Goal: Task Accomplishment & Management: Manage account settings

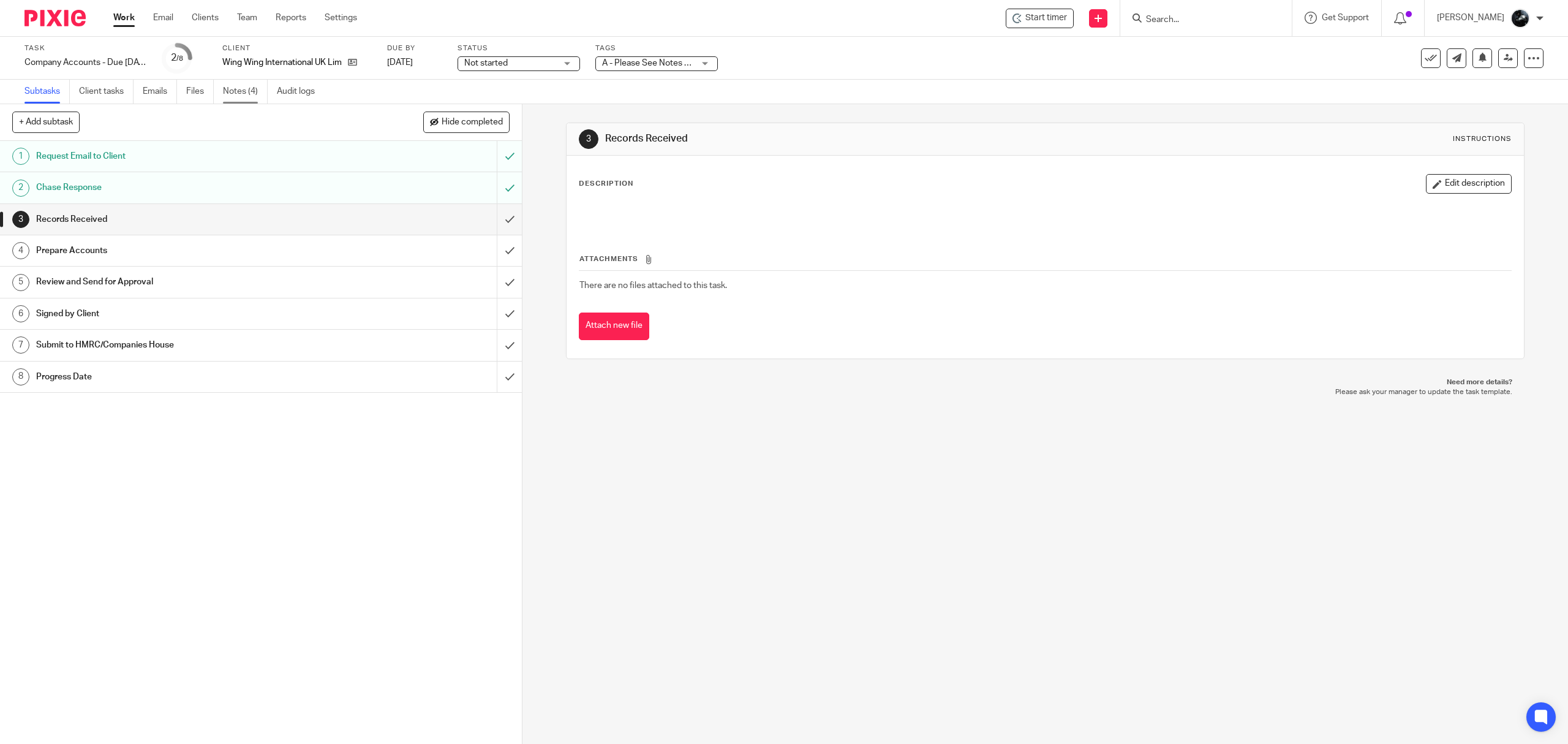
click at [250, 89] on link "Notes (4)" at bounding box center [245, 92] width 45 height 24
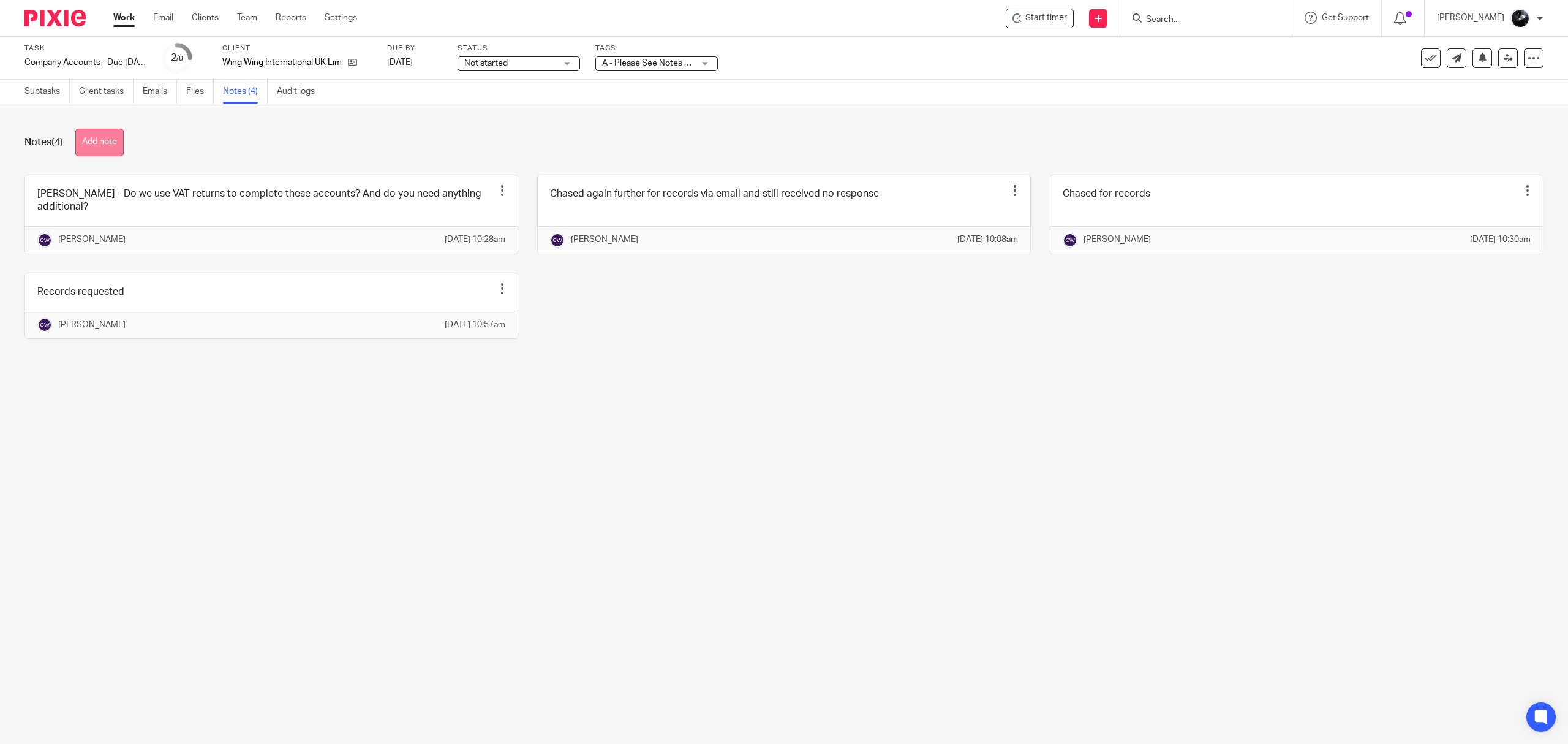
click at [100, 152] on button "Add note" at bounding box center [100, 143] width 49 height 27
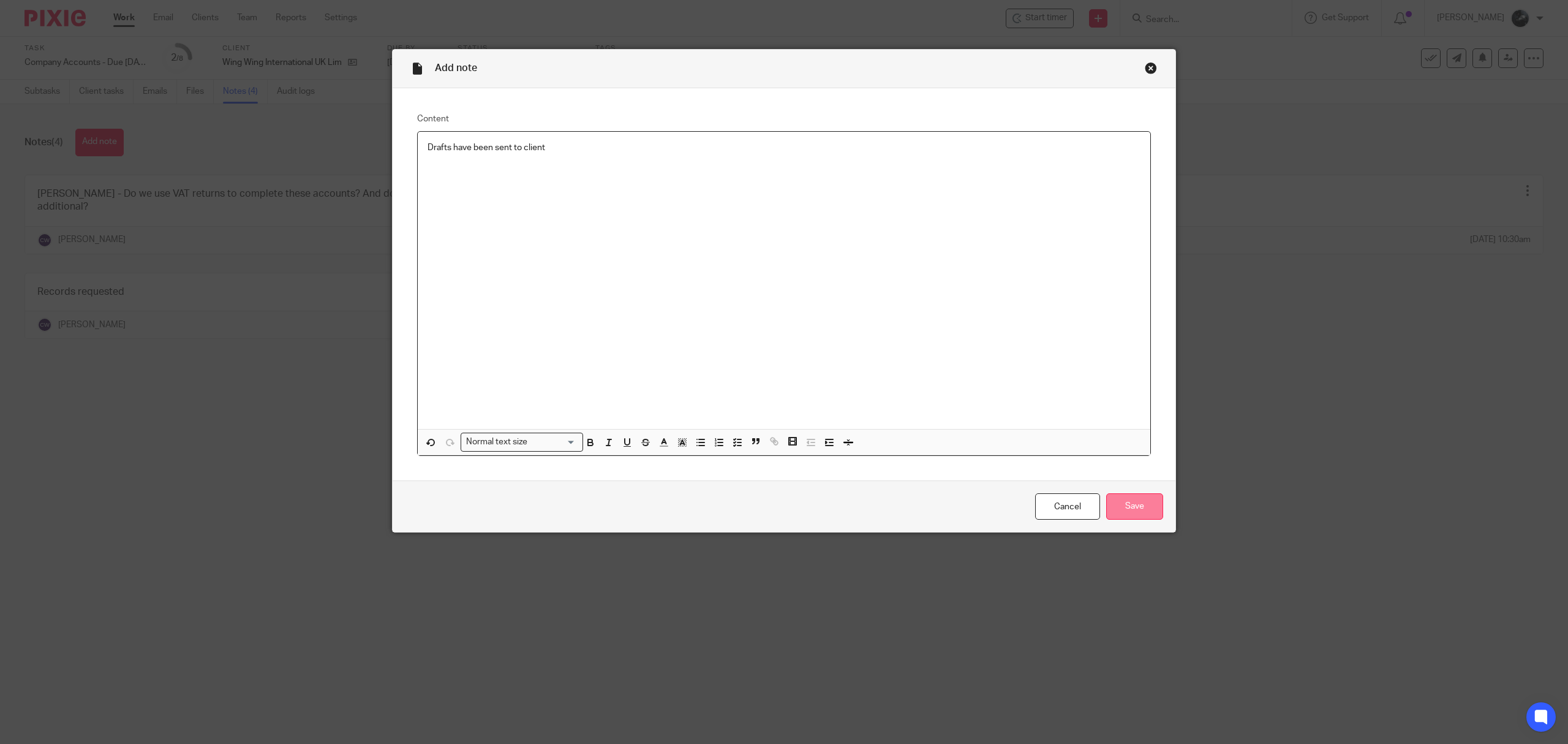
click at [1120, 506] on input "Save" at bounding box center [1135, 506] width 57 height 26
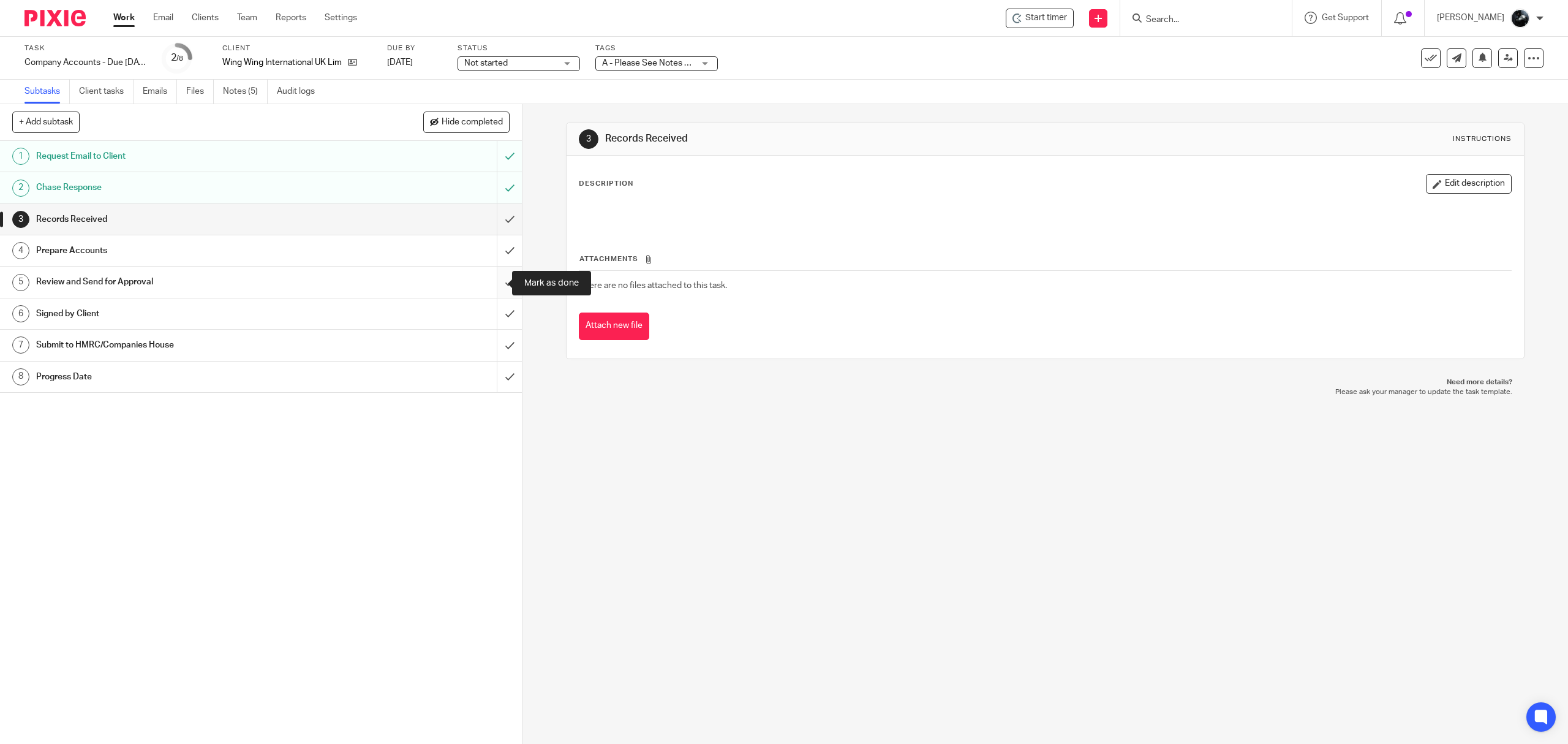
click at [484, 286] on input "submit" at bounding box center [261, 281] width 522 height 31
click at [490, 245] on input "submit" at bounding box center [261, 250] width 522 height 31
click at [490, 228] on input "submit" at bounding box center [261, 219] width 522 height 31
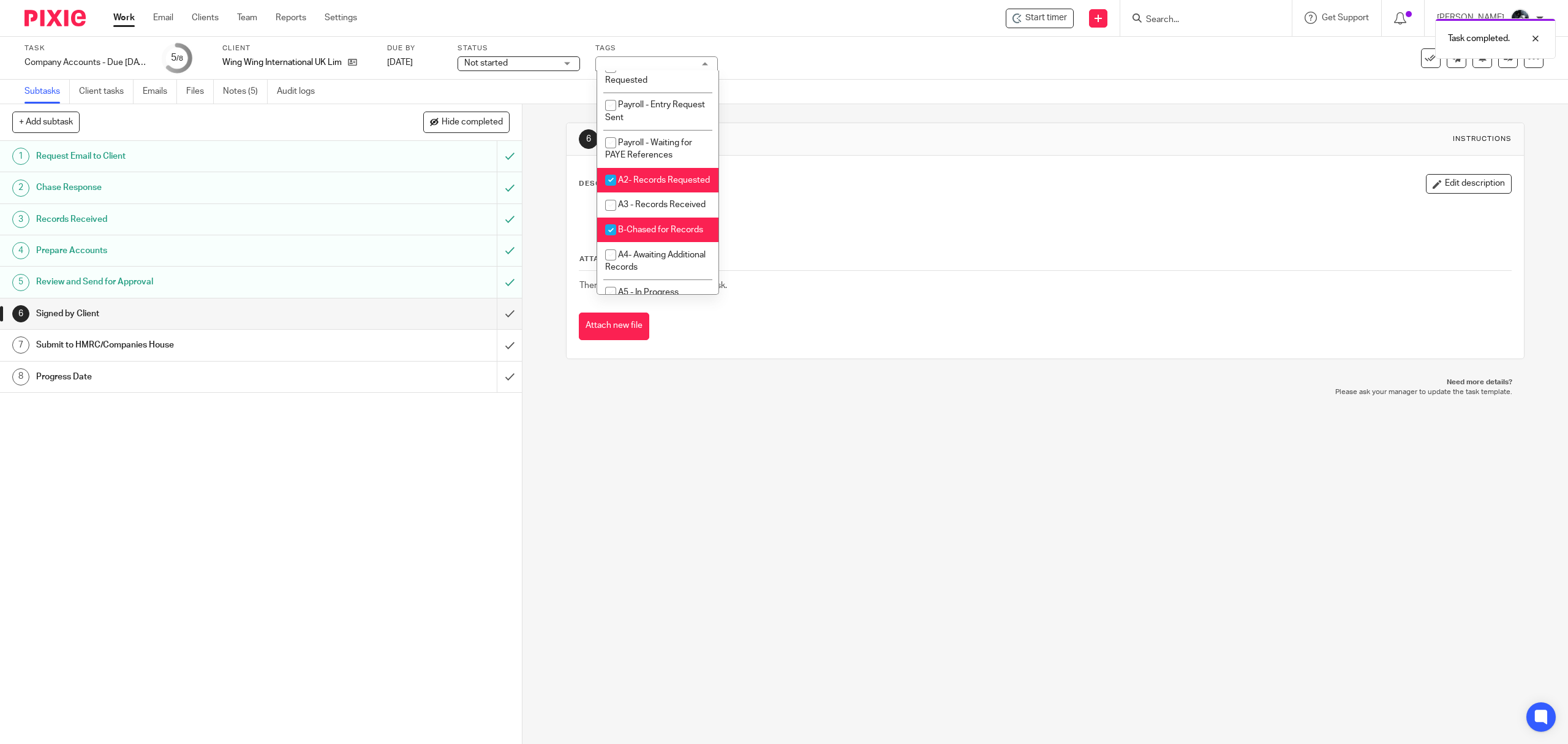
scroll to position [408, 0]
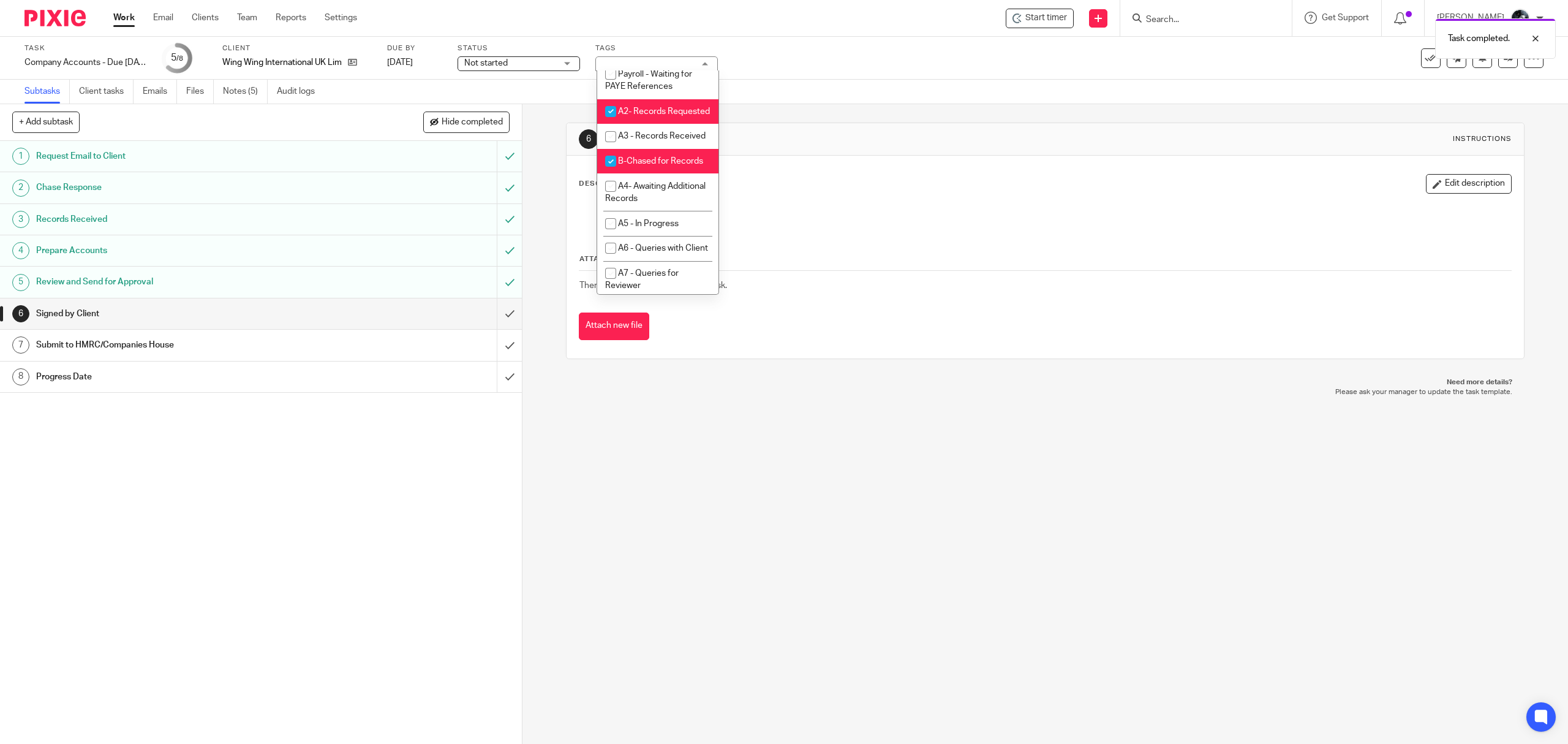
click at [655, 116] on span "A2- Records Requested" at bounding box center [664, 111] width 92 height 9
checkbox input "false"
click at [647, 174] on li "B-Chased for Records" at bounding box center [657, 161] width 121 height 25
checkbox input "false"
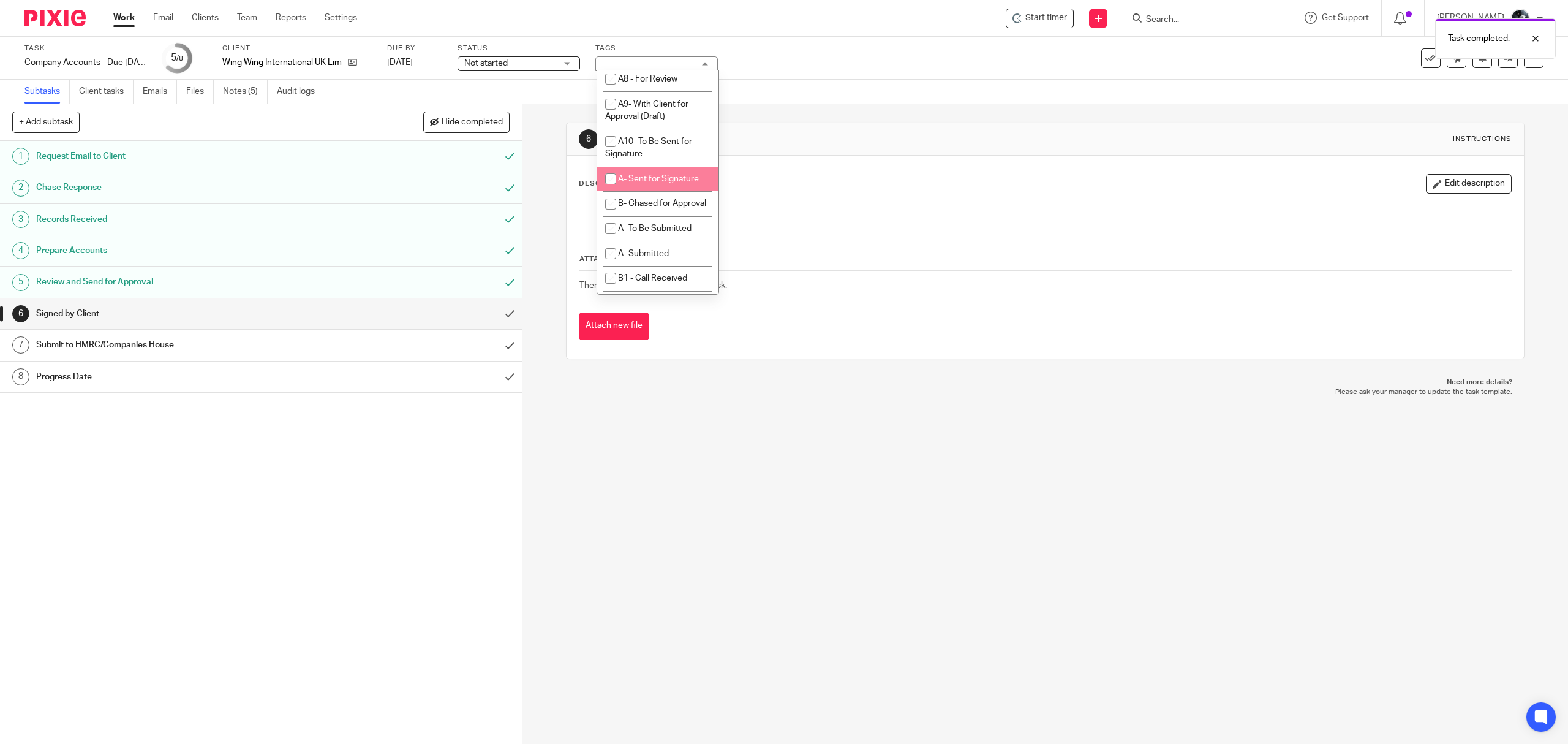
scroll to position [653, 0]
click at [650, 108] on span "A9- With Client for Approval (Draft)" at bounding box center [647, 97] width 83 height 21
checkbox input "true"
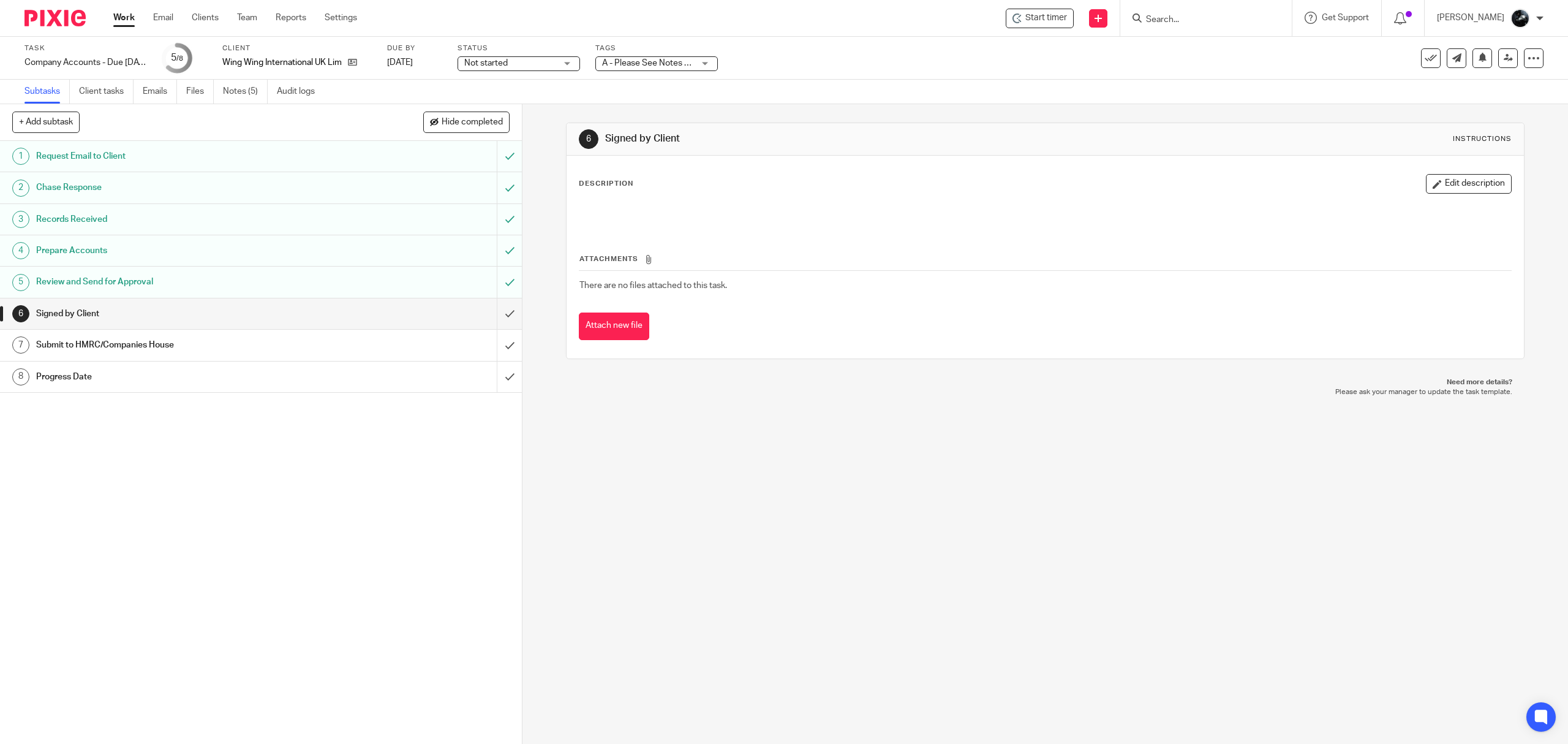
click at [746, 423] on div "6 Signed by Client Instructions Description Edit description Attachments There …" at bounding box center [1045, 423] width 1046 height 639
click at [1498, 62] on link at bounding box center [1508, 58] width 19 height 19
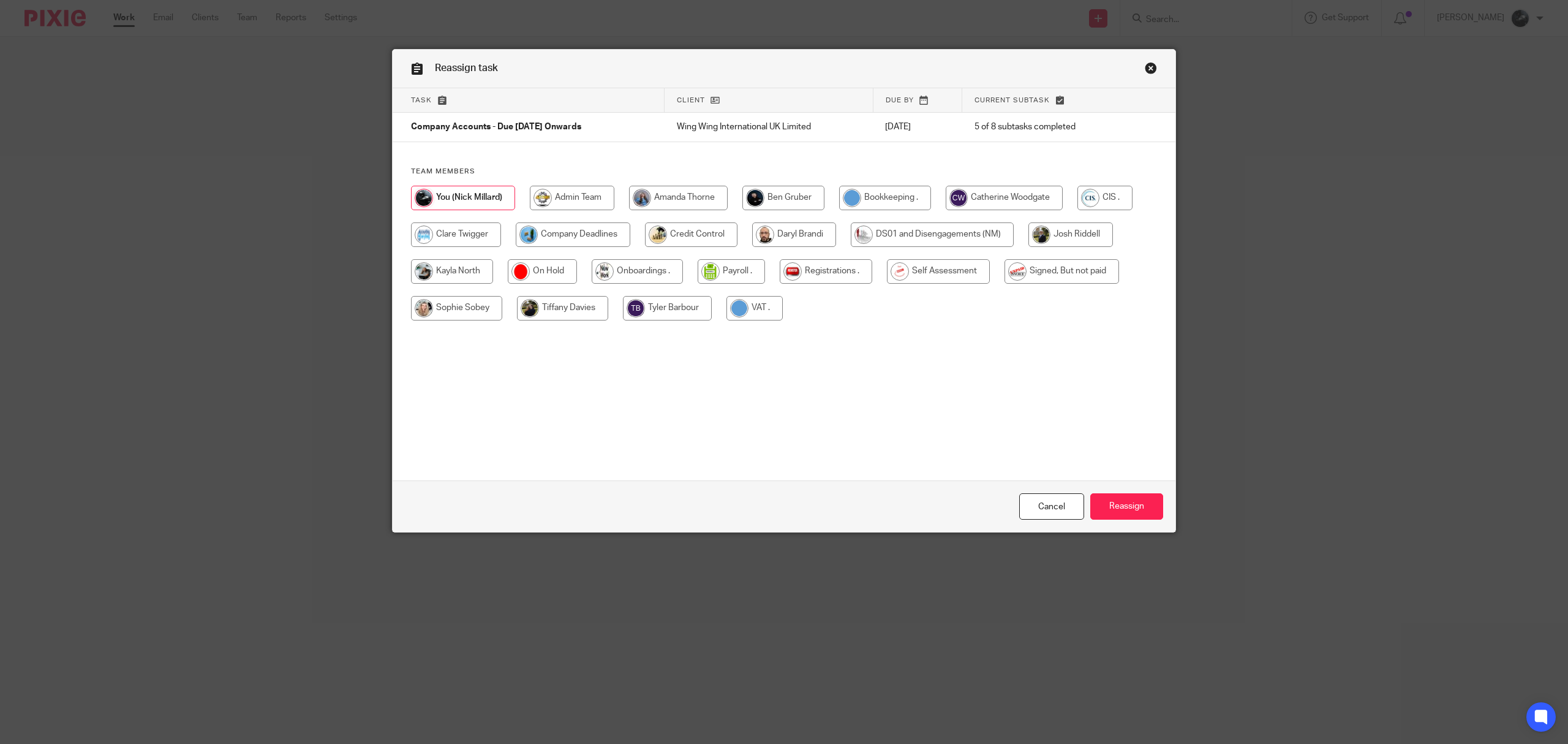
click at [555, 242] on input "radio" at bounding box center [573, 234] width 115 height 24
radio input "true"
click at [1127, 515] on input "Reassign" at bounding box center [1127, 506] width 73 height 26
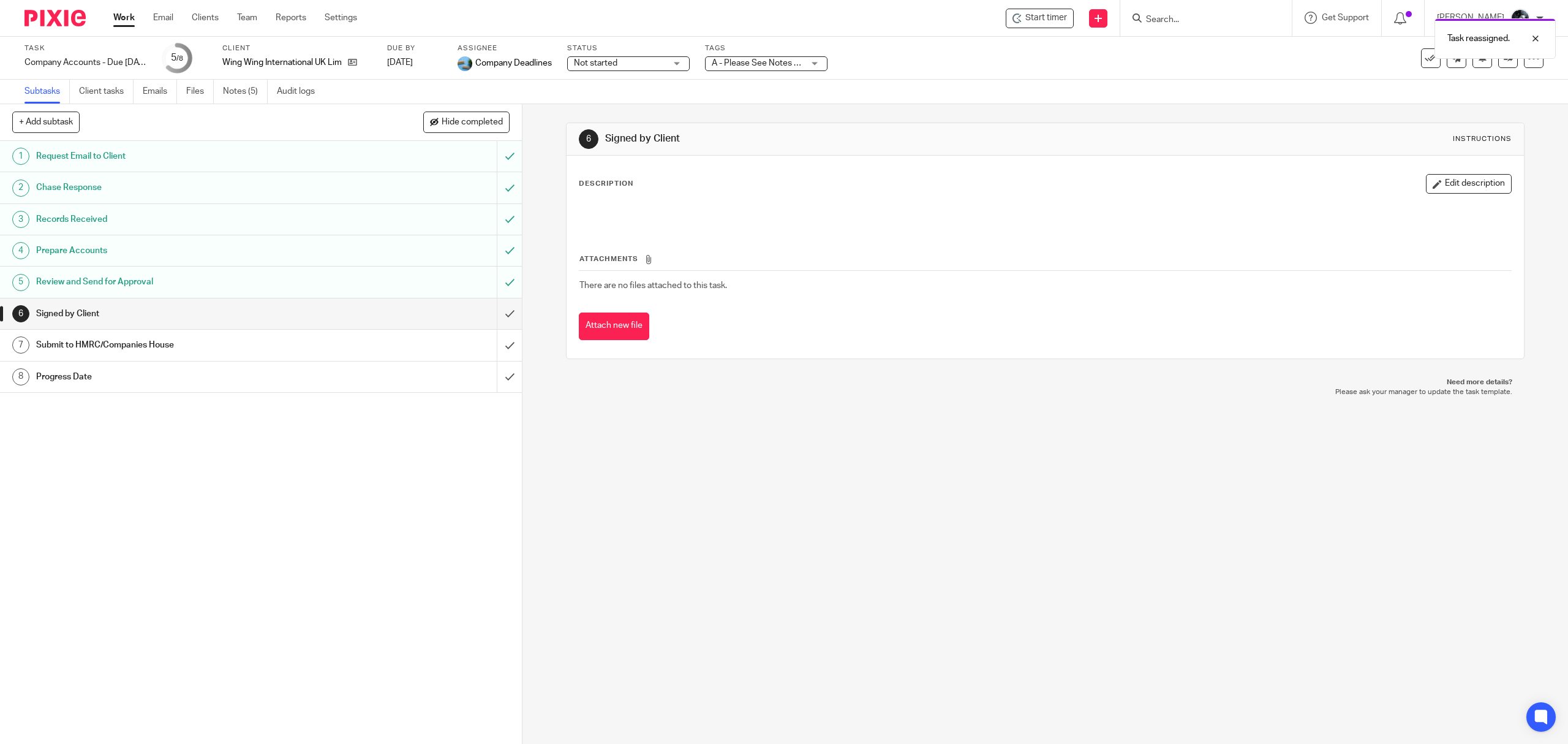
click at [1184, 22] on div "Task reassigned." at bounding box center [1170, 35] width 772 height 47
click at [1155, 19] on div "Task reassigned." at bounding box center [1170, 35] width 772 height 47
click at [1188, 22] on div "Task reassigned." at bounding box center [1170, 35] width 772 height 47
click at [1183, 18] on div "Task reassigned." at bounding box center [1170, 35] width 772 height 47
click at [1218, 16] on div "Task reassigned." at bounding box center [1170, 35] width 772 height 47
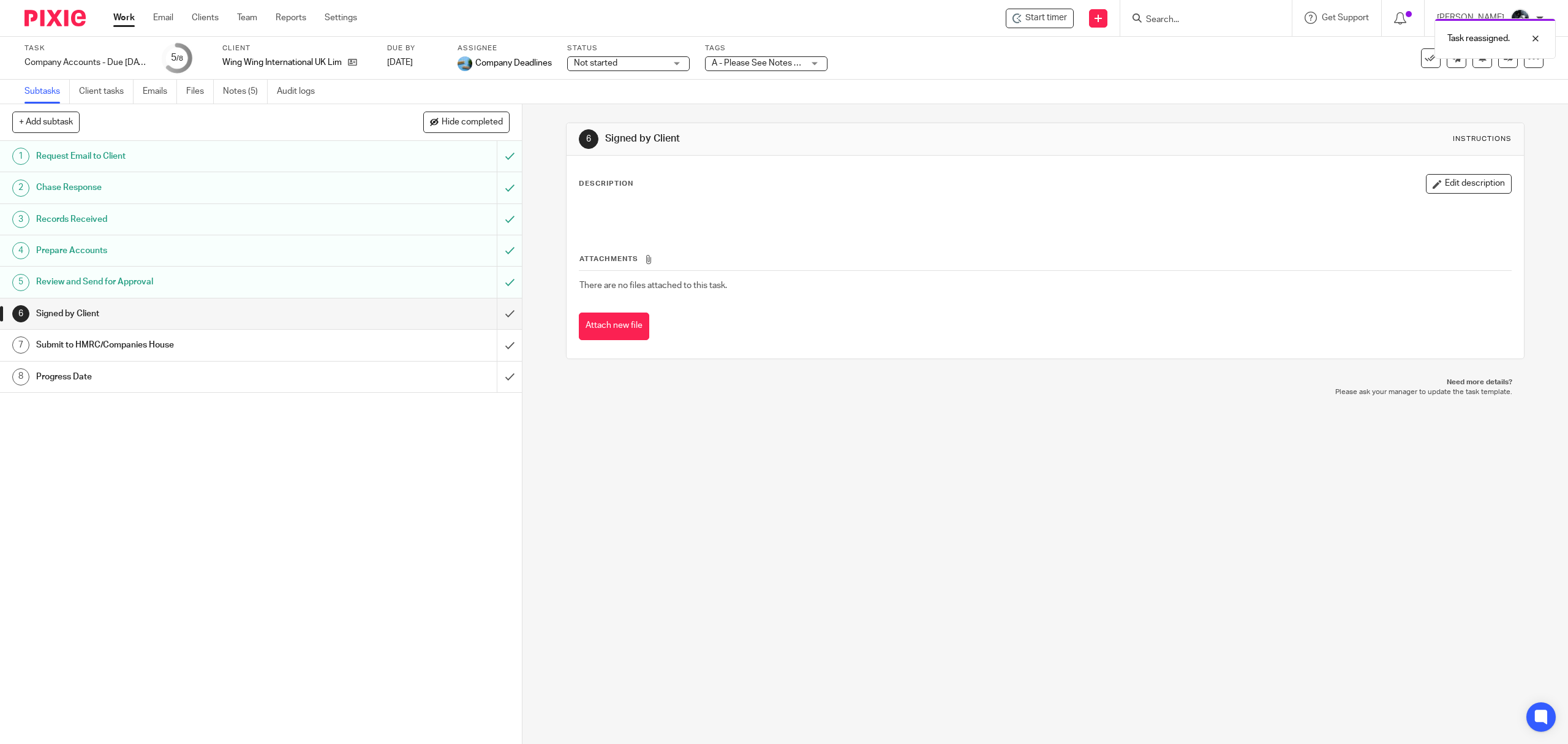
click at [1220, 22] on div "Task reassigned." at bounding box center [1170, 35] width 772 height 47
click at [1162, 19] on div "Task reassigned." at bounding box center [1170, 35] width 772 height 47
click at [1213, 22] on input "Search" at bounding box center [1199, 21] width 110 height 11
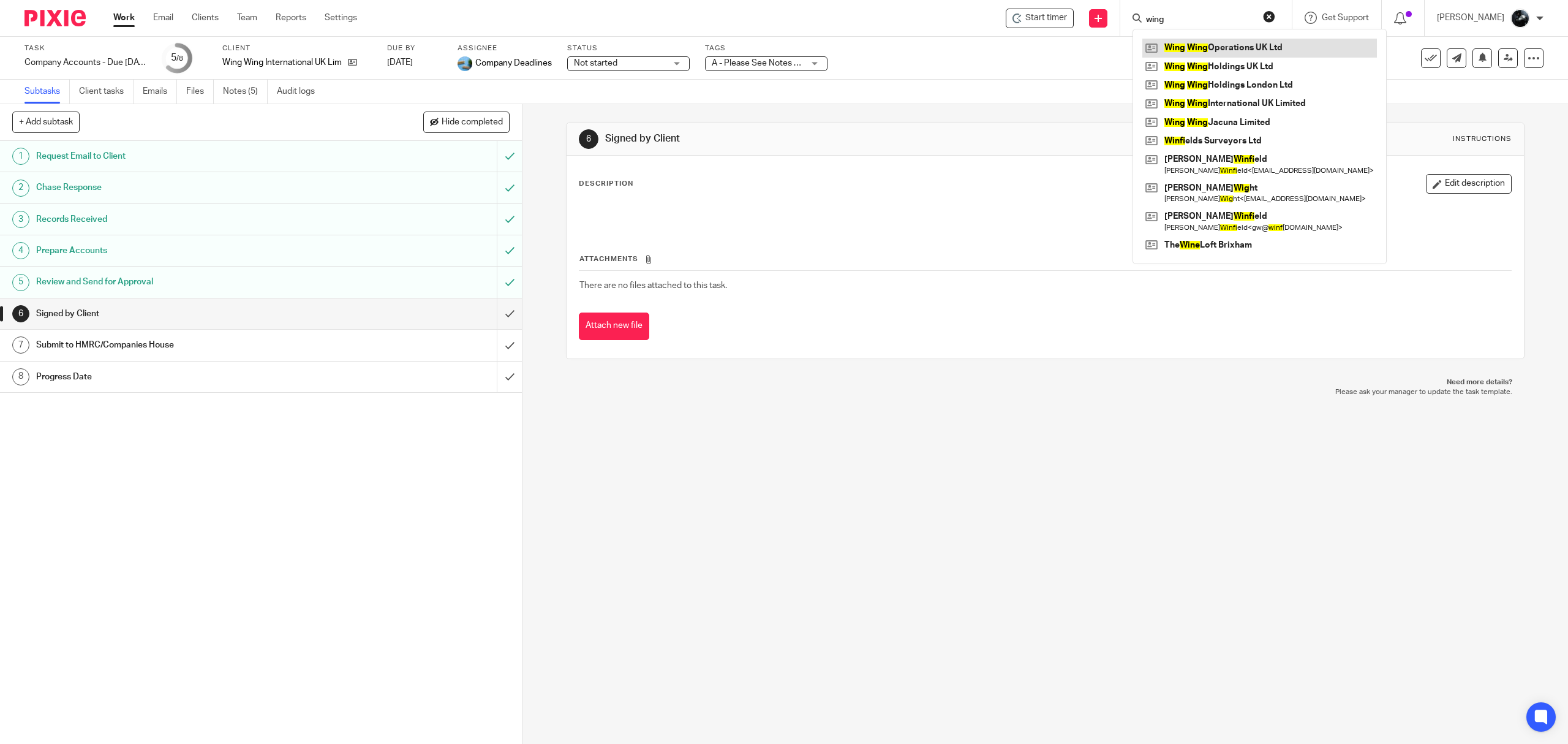
type input "wing"
click at [1241, 47] on link at bounding box center [1259, 48] width 235 height 19
click at [1243, 78] on link at bounding box center [1259, 85] width 235 height 19
click at [1246, 119] on link at bounding box center [1259, 123] width 235 height 19
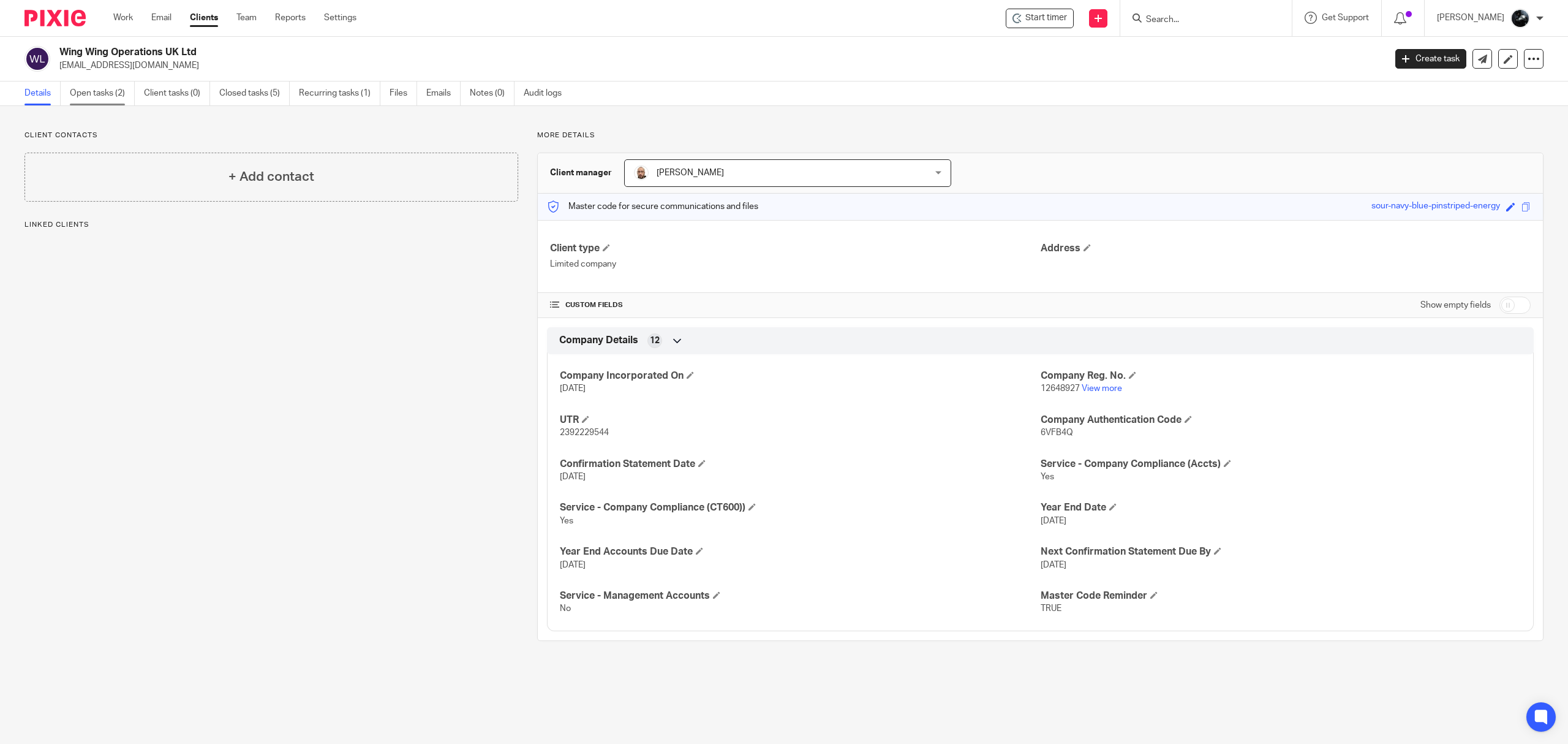
click at [96, 103] on link "Open tasks (2)" at bounding box center [102, 93] width 65 height 24
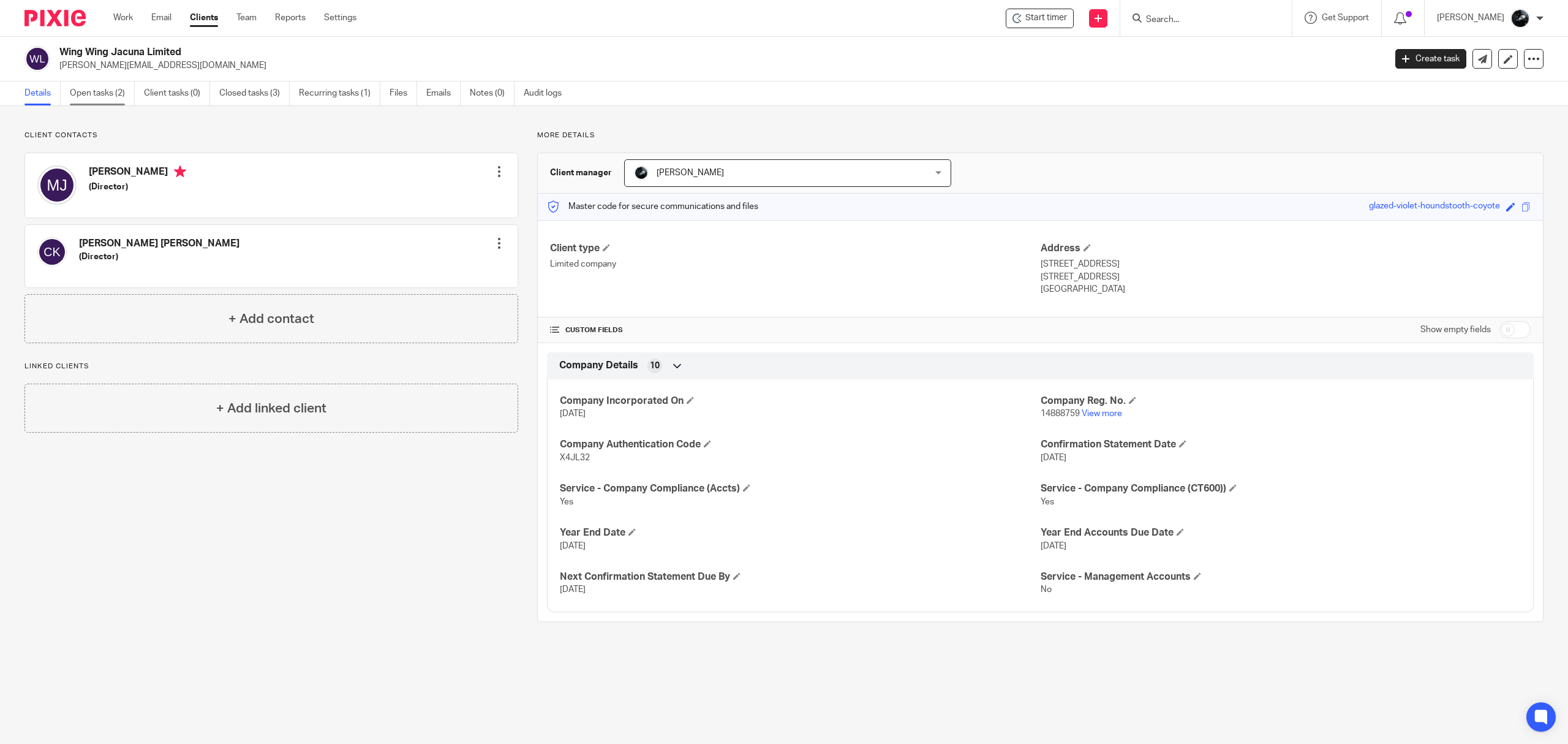
click at [98, 92] on link "Open tasks (2)" at bounding box center [102, 93] width 65 height 24
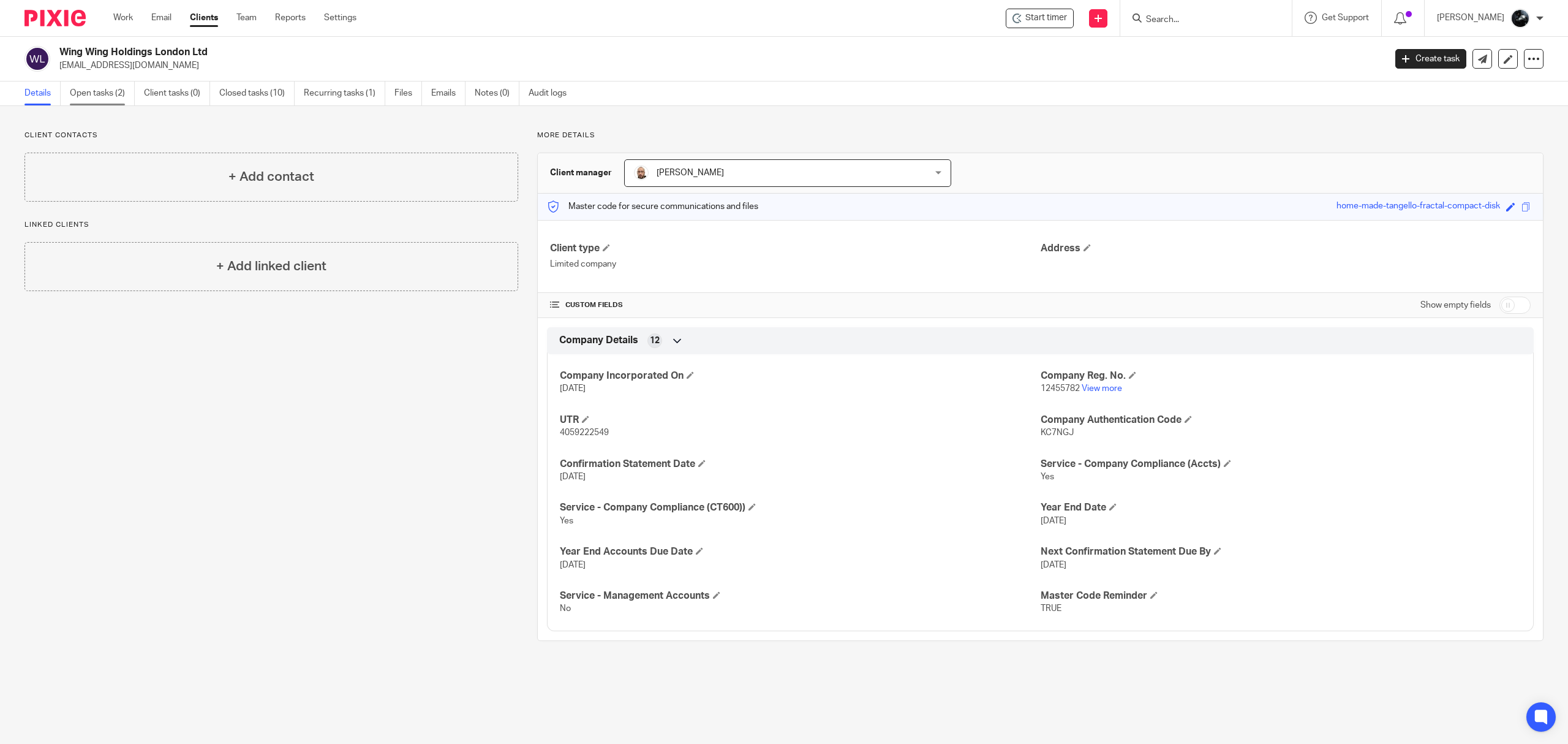
click at [96, 92] on link "Open tasks (2)" at bounding box center [102, 93] width 65 height 24
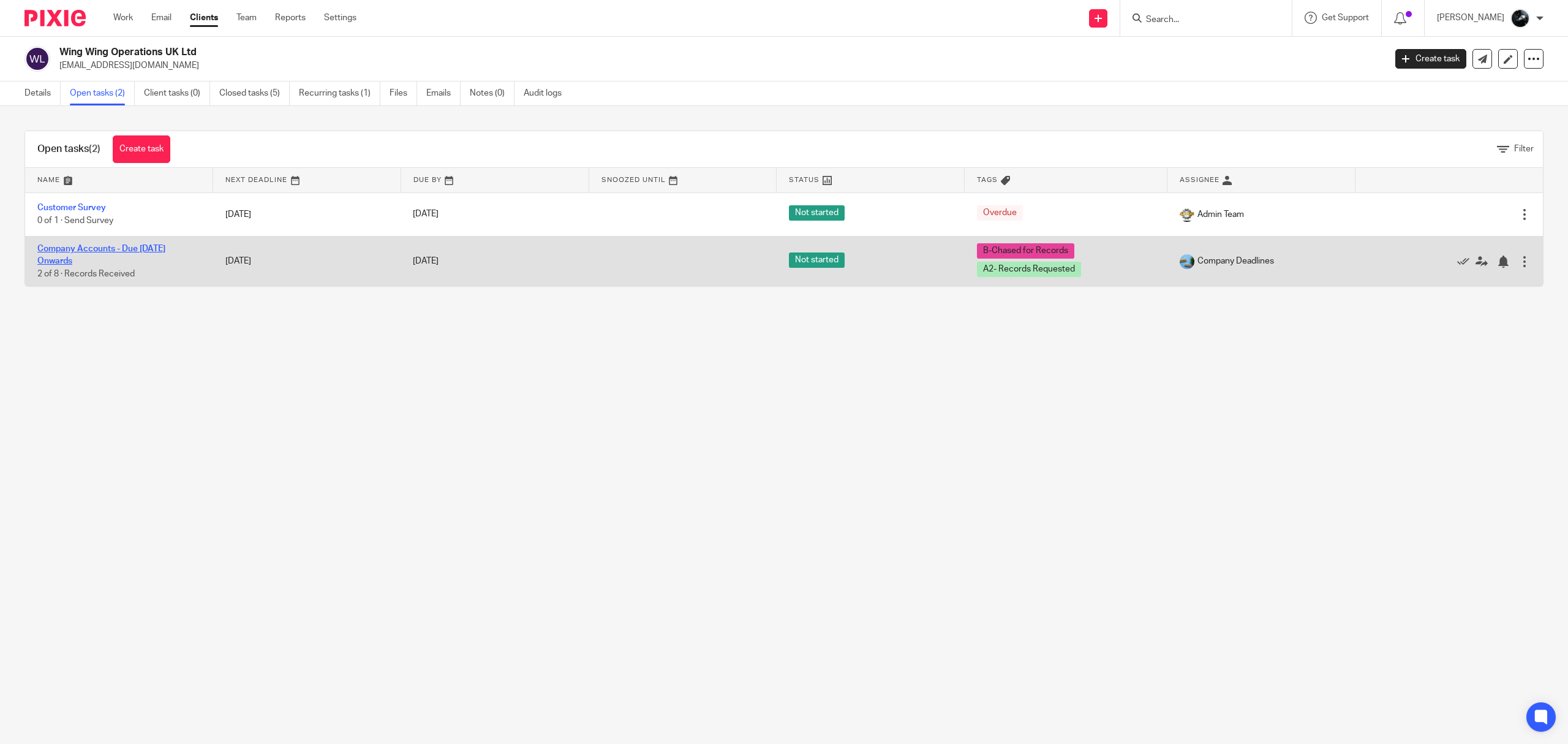
click at [148, 248] on link "Company Accounts - Due [DATE] Onwards" at bounding box center [101, 255] width 128 height 21
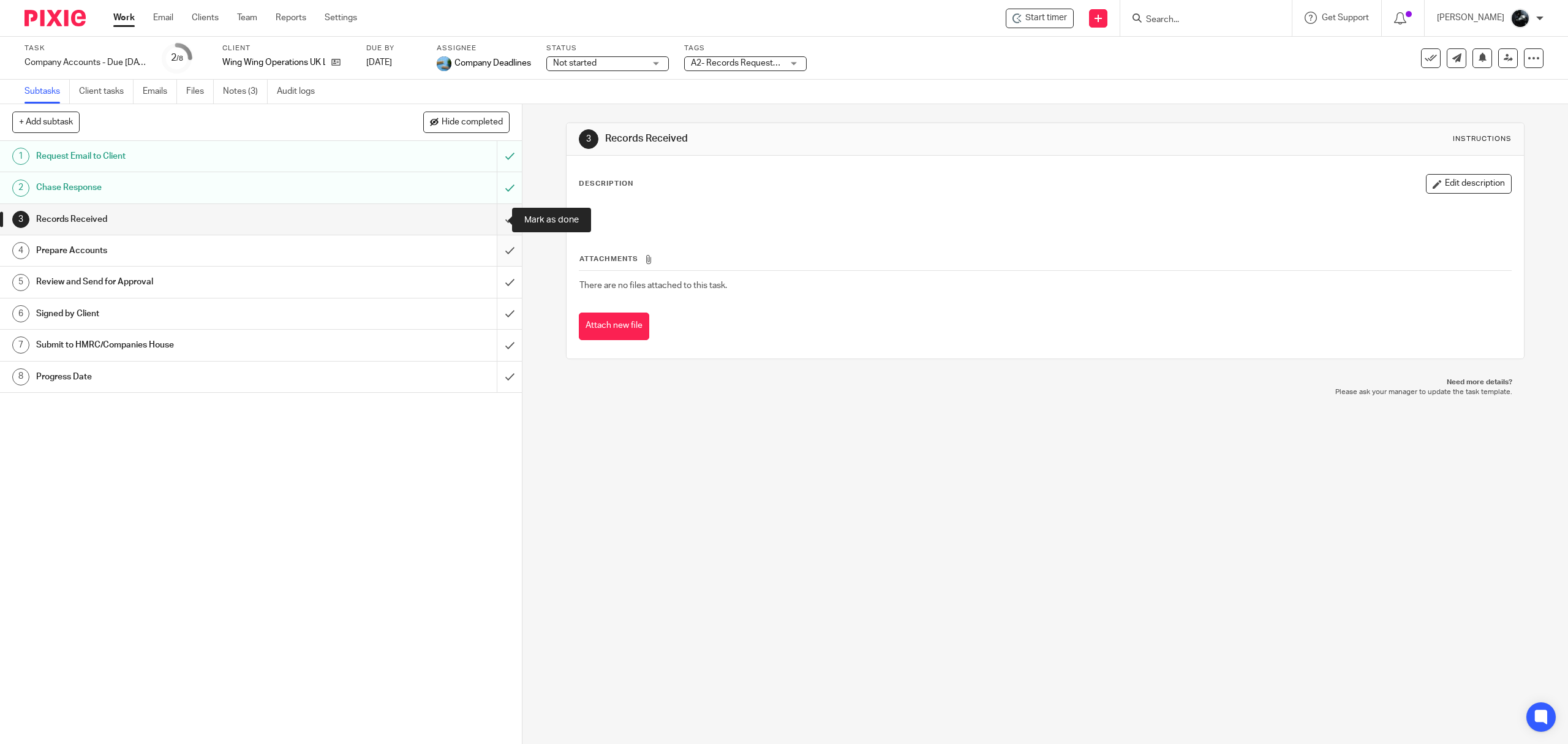
drag, startPoint x: 495, startPoint y: 224, endPoint x: 495, endPoint y: 249, distance: 25.0
click at [495, 224] on input "submit" at bounding box center [261, 219] width 522 height 31
click at [495, 250] on input "submit" at bounding box center [261, 250] width 522 height 31
click at [489, 285] on input "submit" at bounding box center [261, 281] width 522 height 31
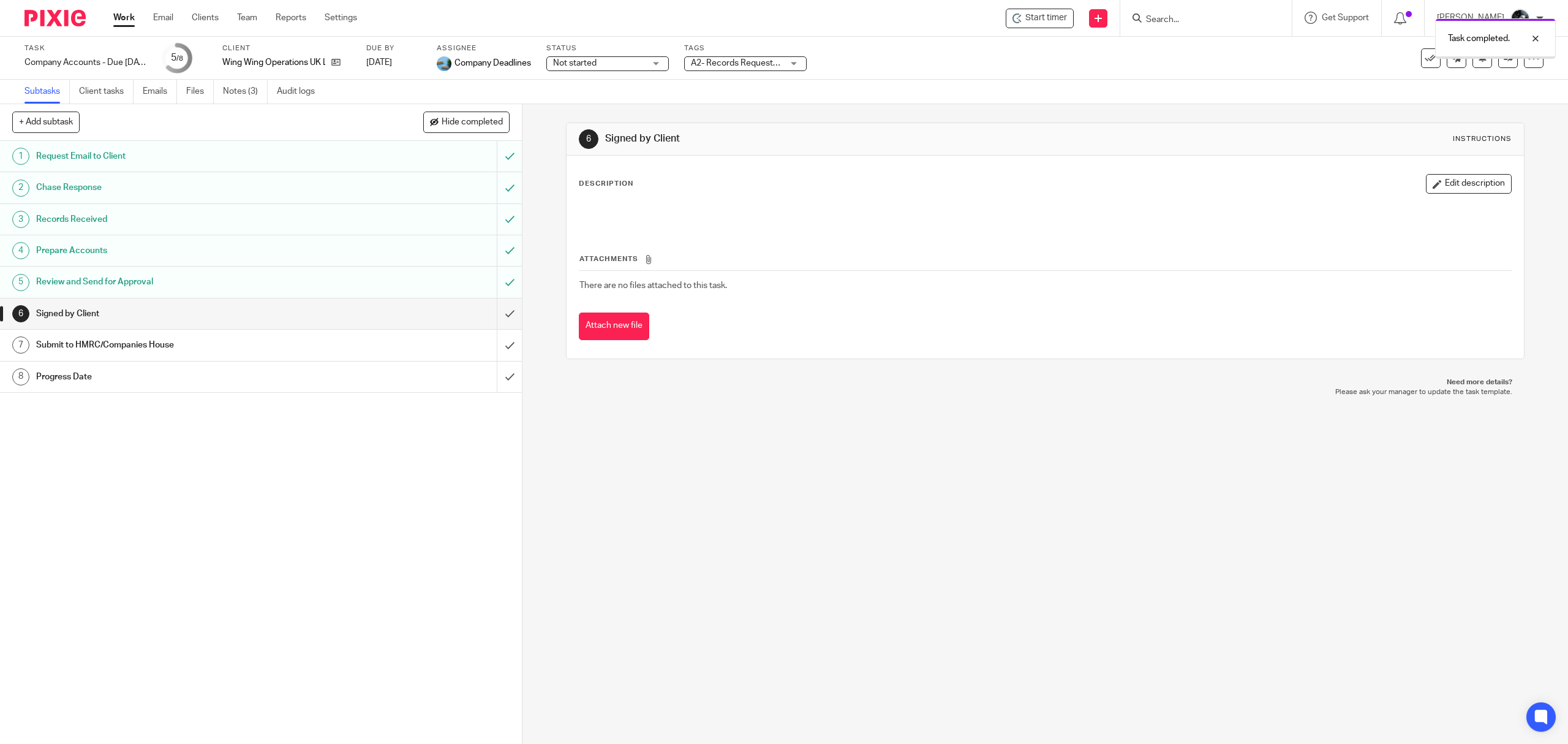
click at [249, 94] on link "Notes (3)" at bounding box center [245, 92] width 45 height 24
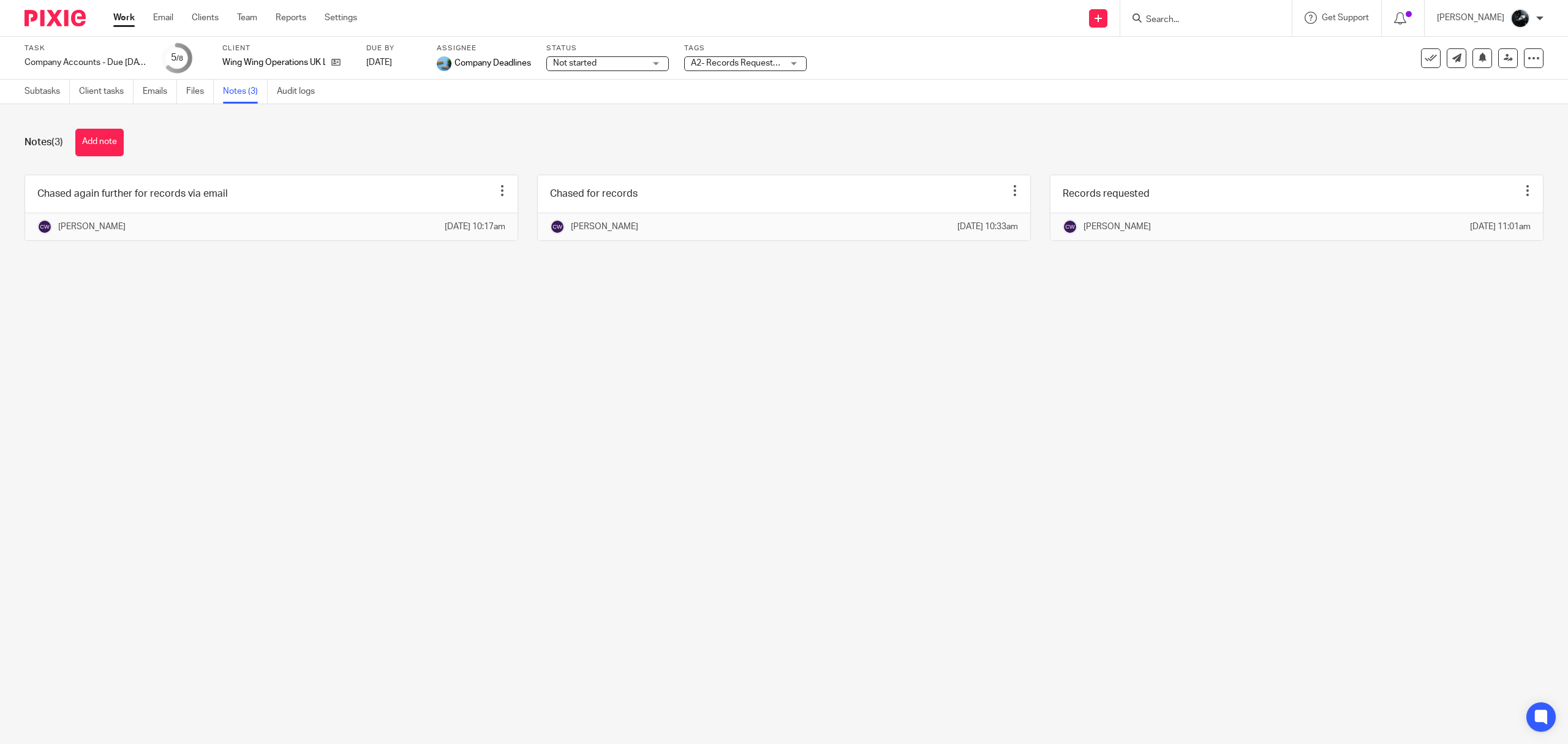
click at [754, 69] on span "A2- Records Requested + 1" at bounding box center [737, 64] width 92 height 13
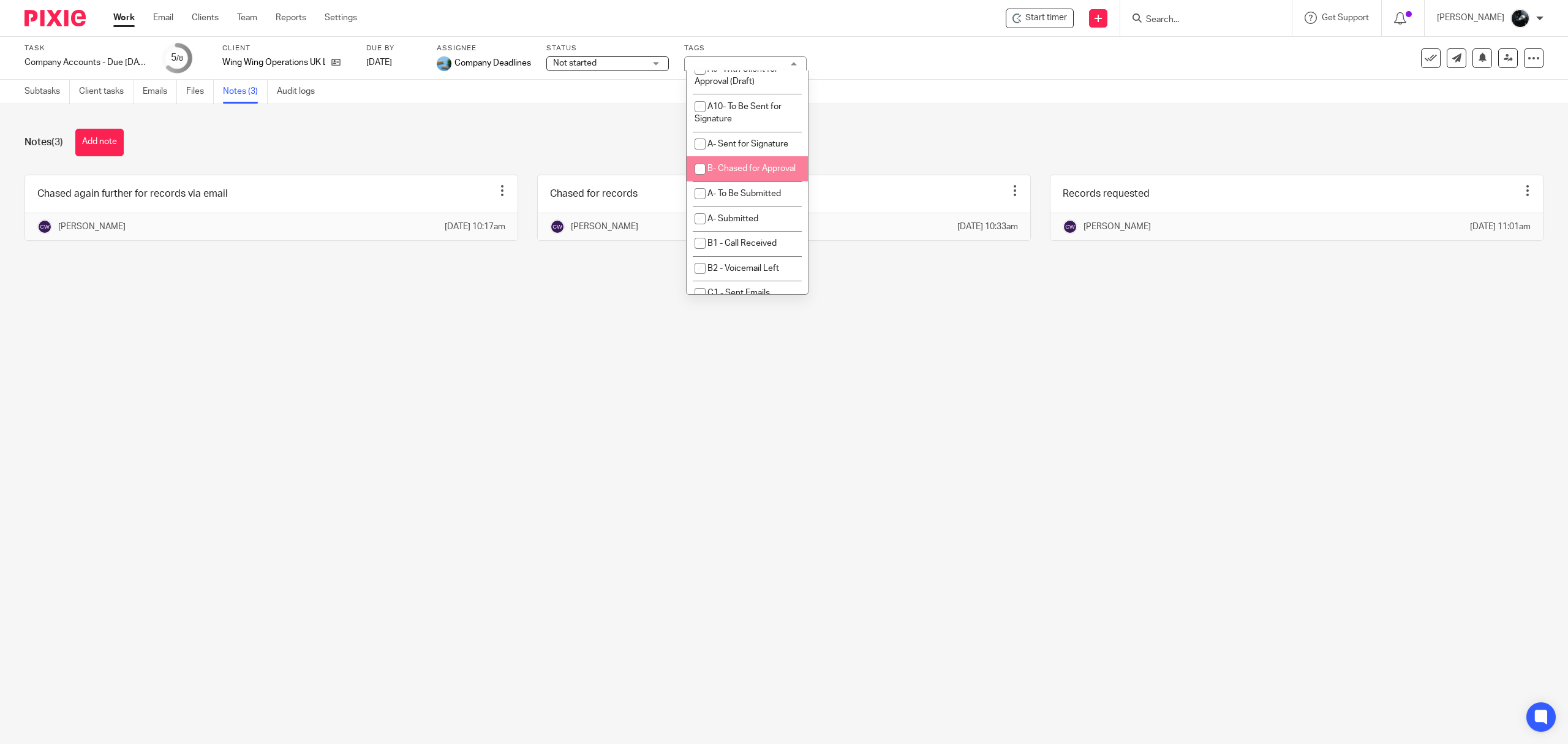
scroll to position [646, 0]
click at [741, 115] on span "A9- With Client for Approval (Draft)" at bounding box center [736, 105] width 83 height 21
checkbox input "true"
click at [901, 98] on div "Subtasks Client tasks Emails Files Notes (3) Audit logs" at bounding box center [784, 92] width 1568 height 24
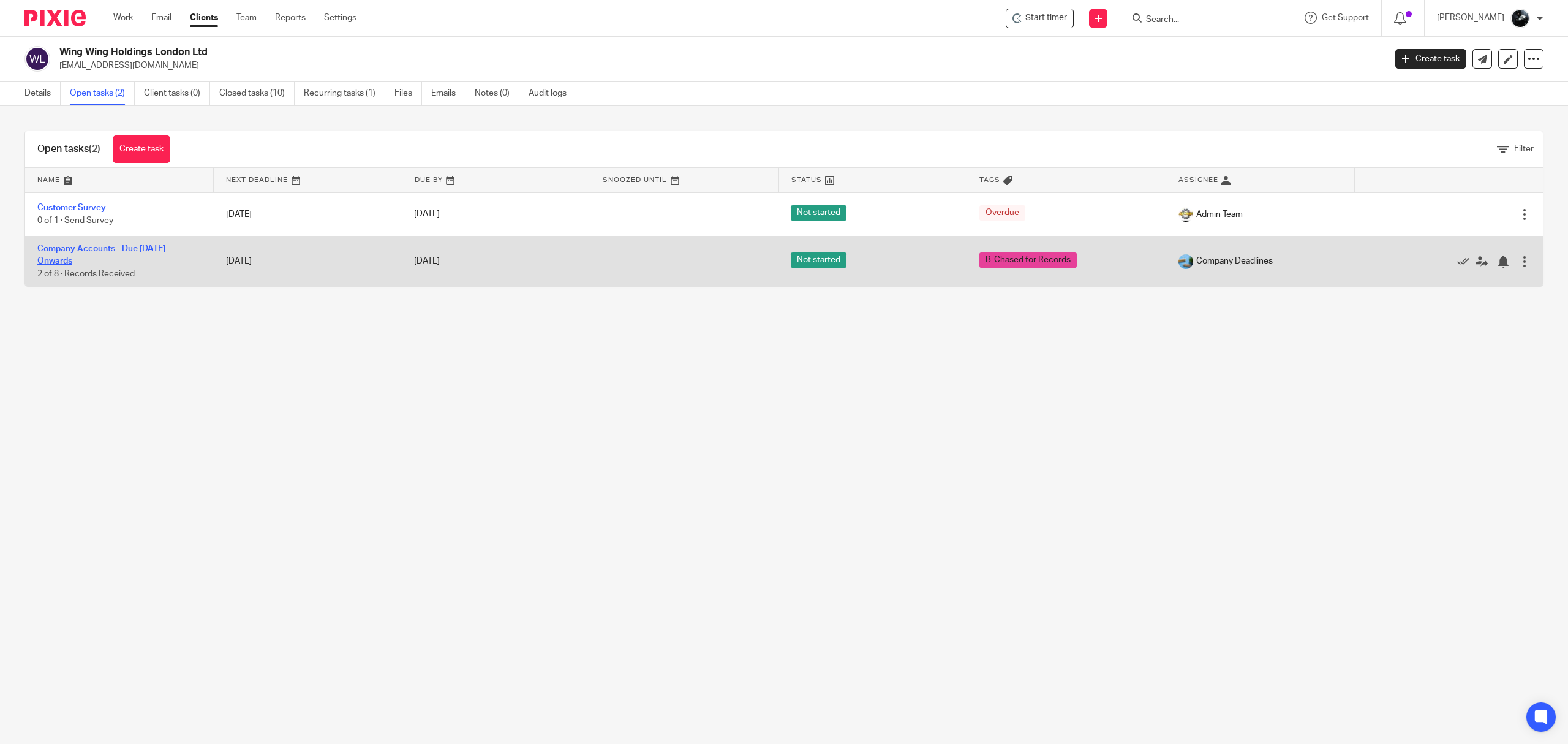
click at [95, 245] on link "Company Accounts - Due [DATE] Onwards" at bounding box center [101, 255] width 128 height 21
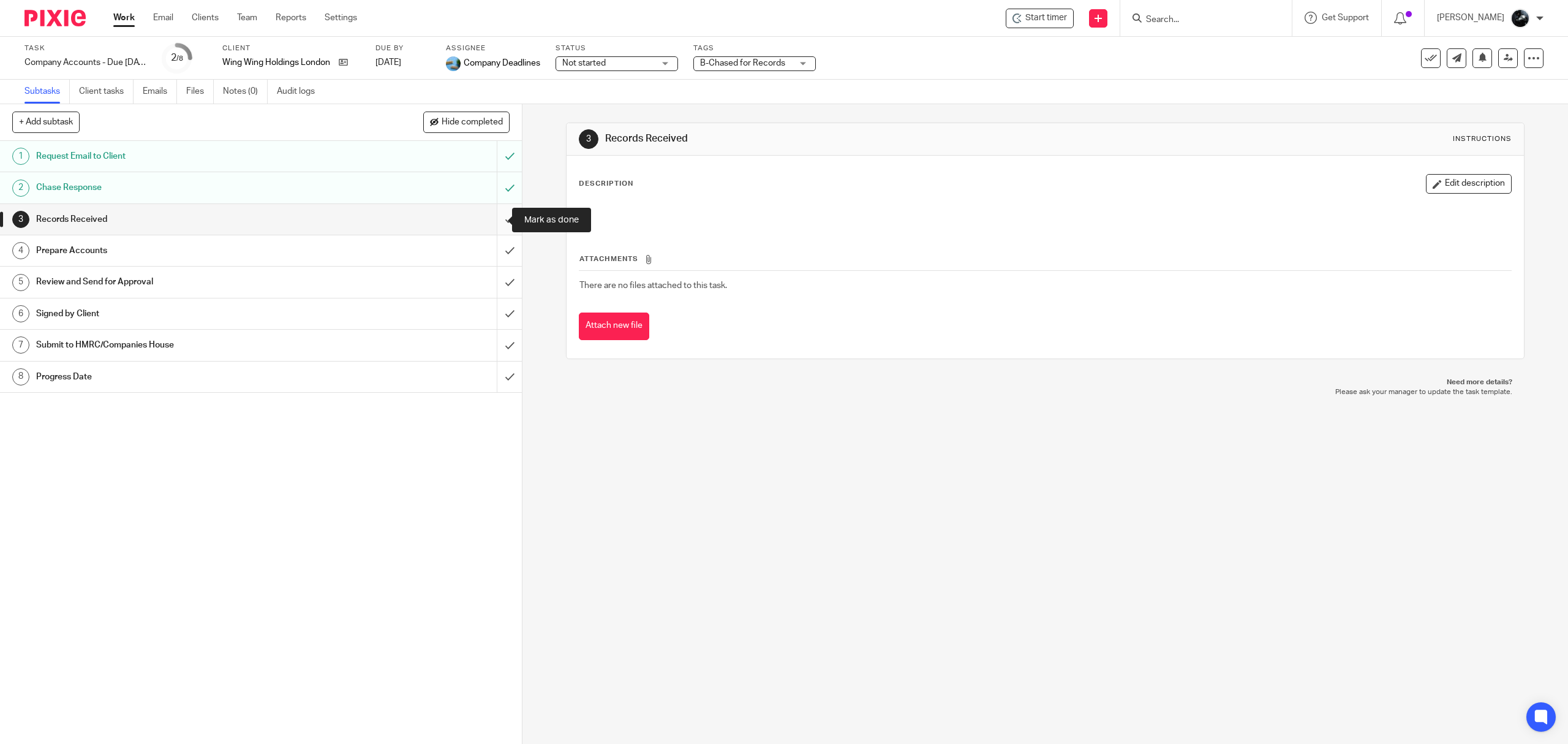
click at [495, 222] on input "submit" at bounding box center [261, 219] width 522 height 31
click at [492, 260] on input "submit" at bounding box center [261, 250] width 522 height 31
click at [495, 275] on input "submit" at bounding box center [261, 281] width 522 height 31
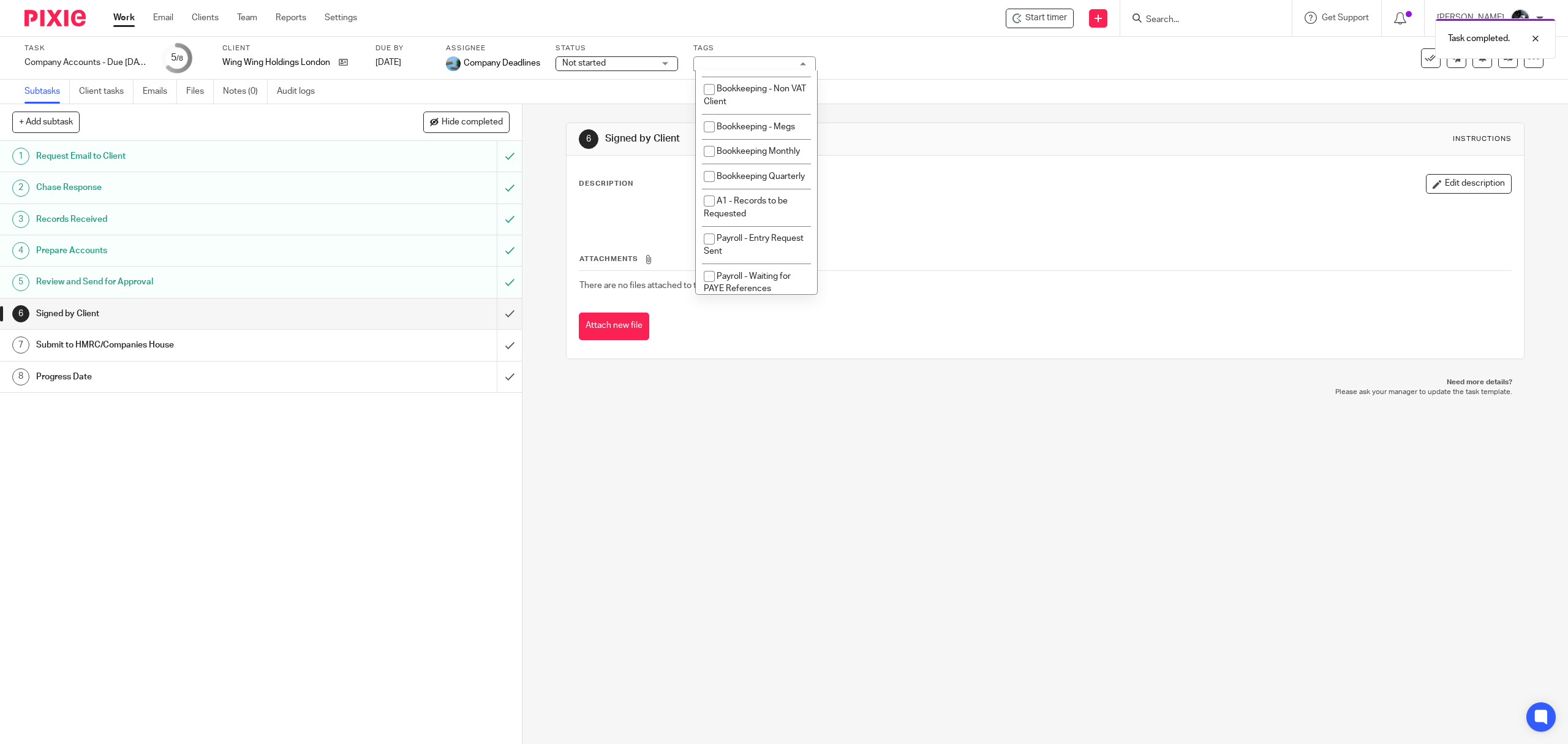
scroll to position [408, 0]
click at [750, 166] on span "B-Chased for Records" at bounding box center [759, 161] width 85 height 9
checkbox input "false"
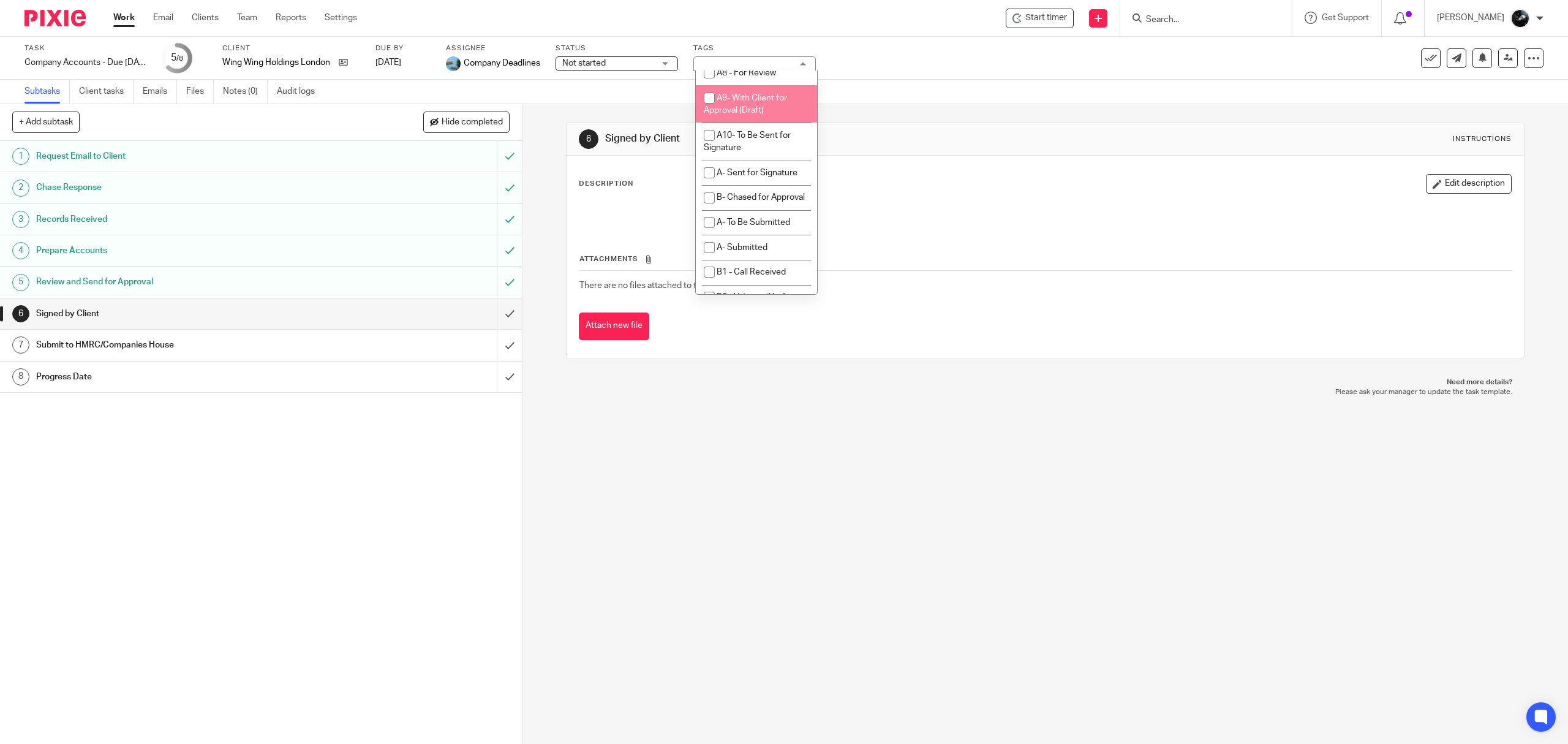
click at [751, 115] on span "A9- With Client for Approval (Draft)" at bounding box center [746, 105] width 83 height 21
checkbox input "true"
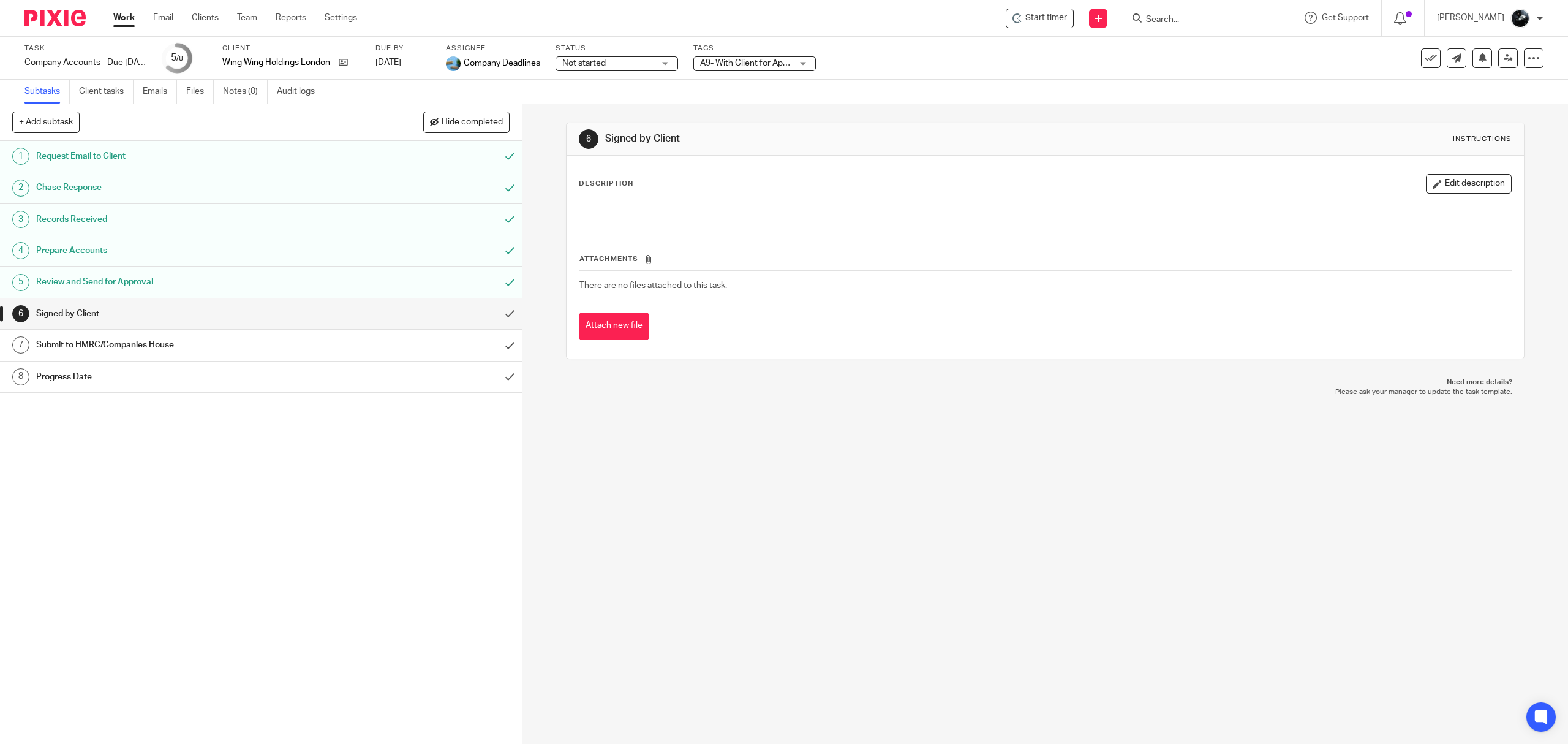
click at [766, 409] on div "6 Signed by Client Instructions Description Edit description Attachments There …" at bounding box center [1045, 423] width 1046 height 639
click at [63, 9] on div at bounding box center [50, 18] width 101 height 36
click at [62, 15] on img at bounding box center [55, 18] width 61 height 17
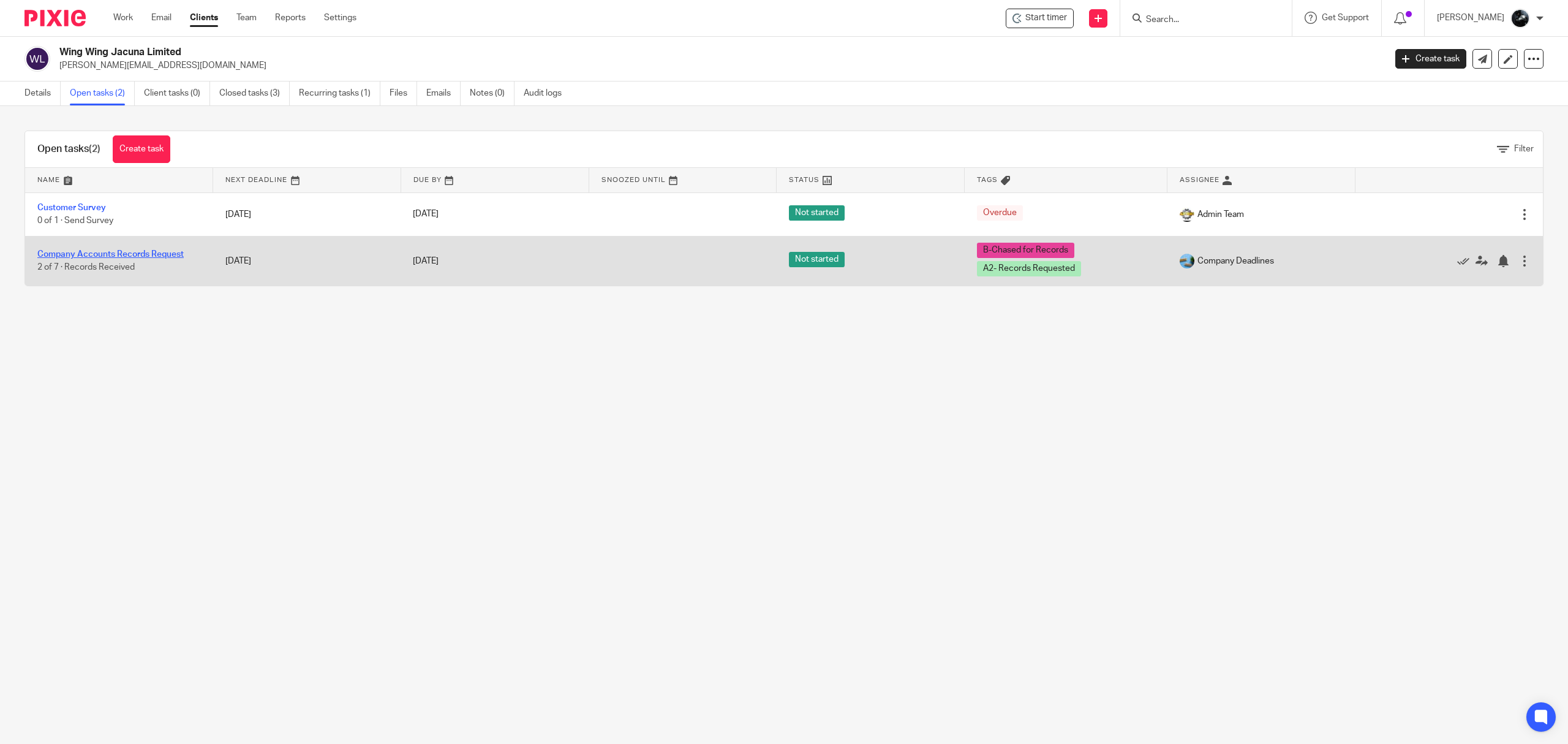
click at [83, 250] on link "Company Accounts Records Request" at bounding box center [110, 255] width 146 height 9
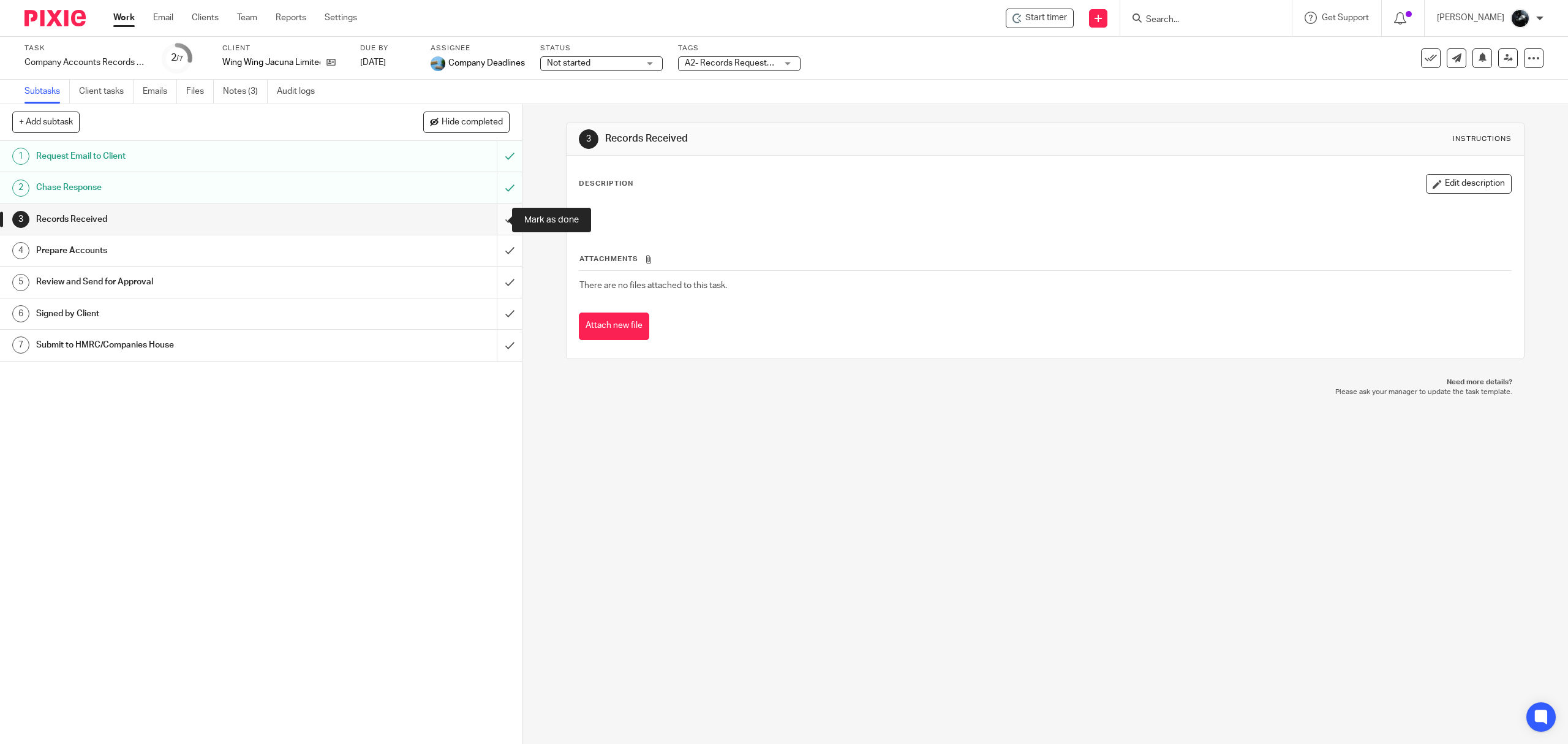
click at [491, 217] on input "submit" at bounding box center [261, 219] width 522 height 31
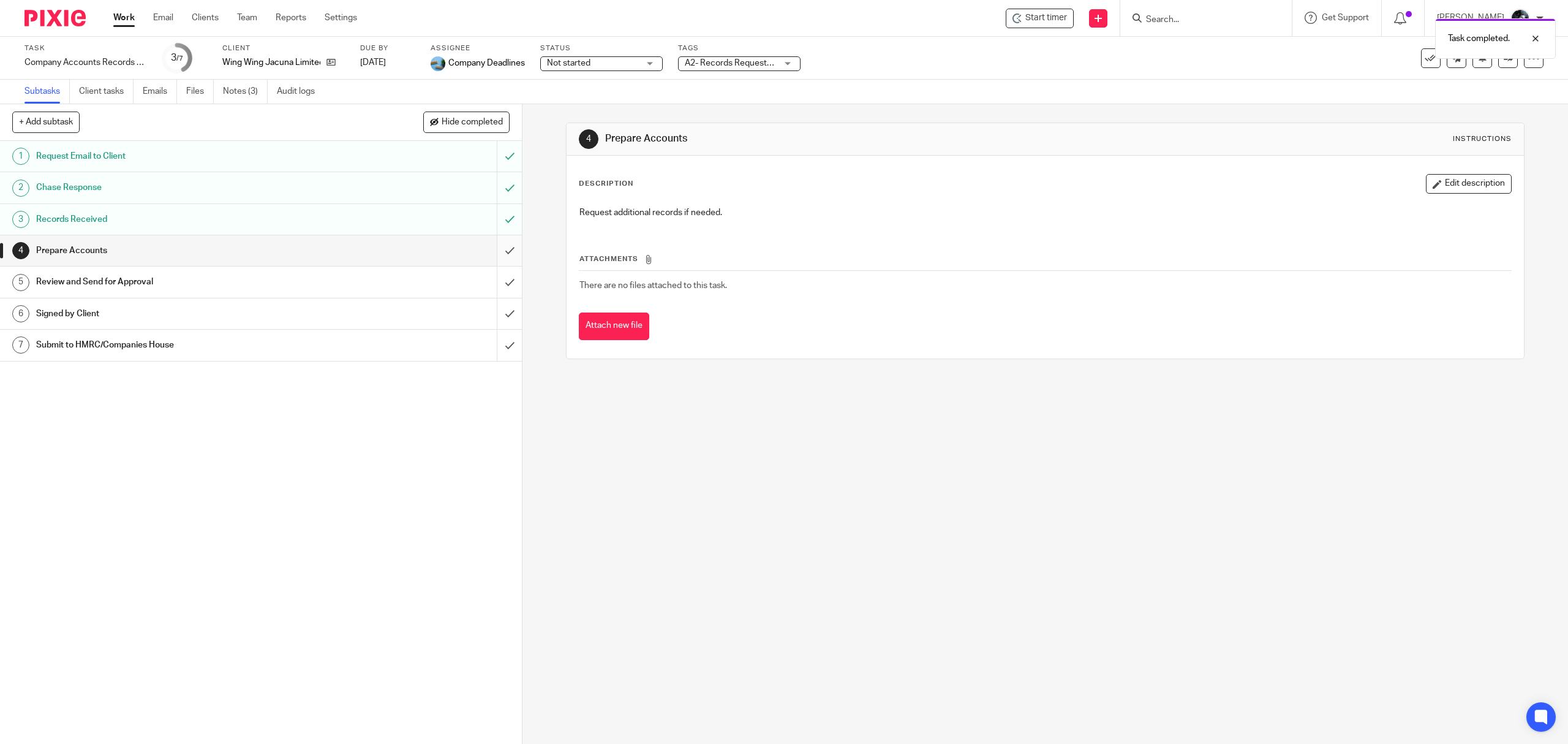
click at [487, 250] on input "submit" at bounding box center [261, 250] width 522 height 31
click at [494, 273] on input "submit" at bounding box center [261, 281] width 522 height 31
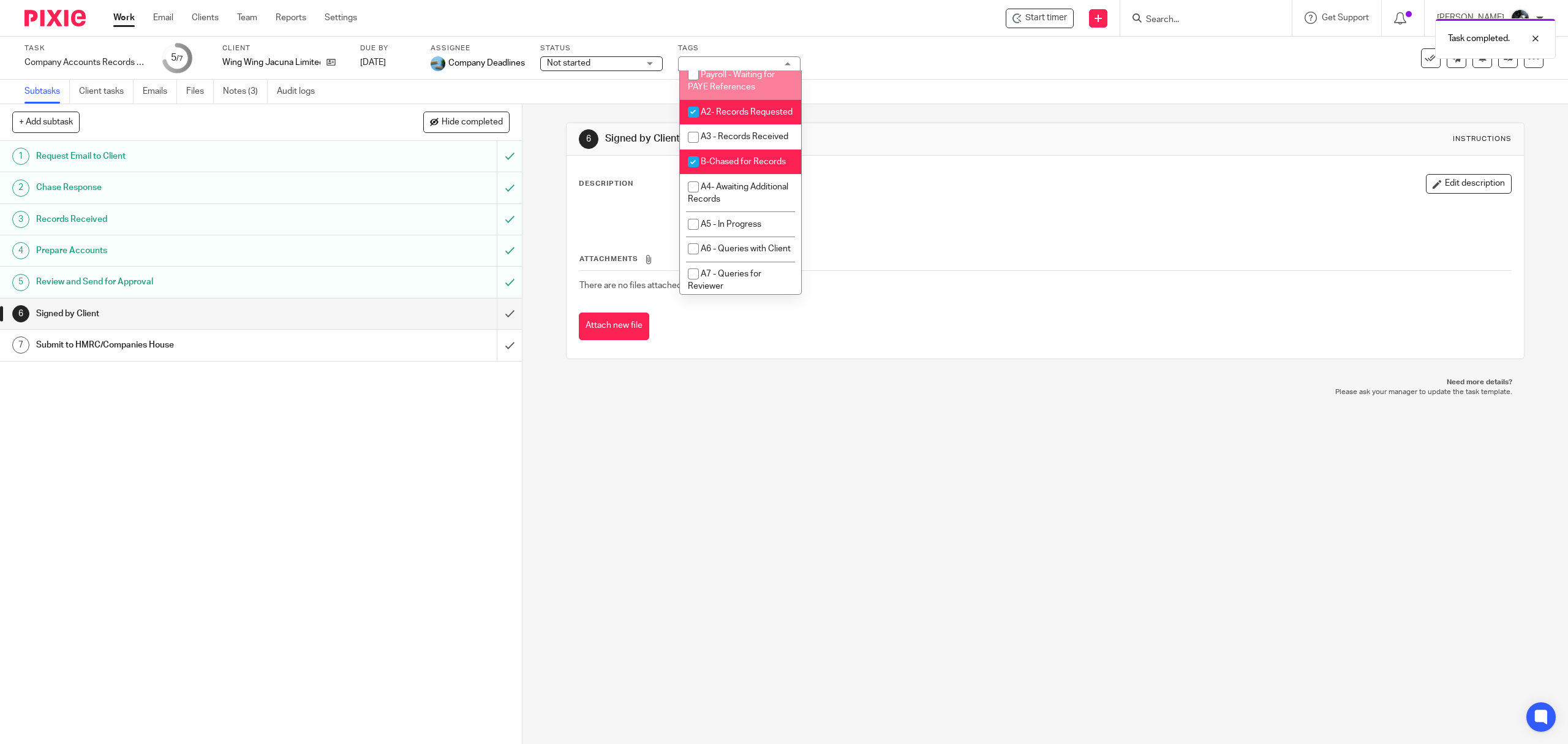
scroll to position [408, 0]
click at [738, 125] on li "A2- Records Requested" at bounding box center [740, 111] width 121 height 25
checkbox input "false"
click at [749, 166] on span "B-Chased for Records" at bounding box center [743, 161] width 85 height 9
checkbox input "false"
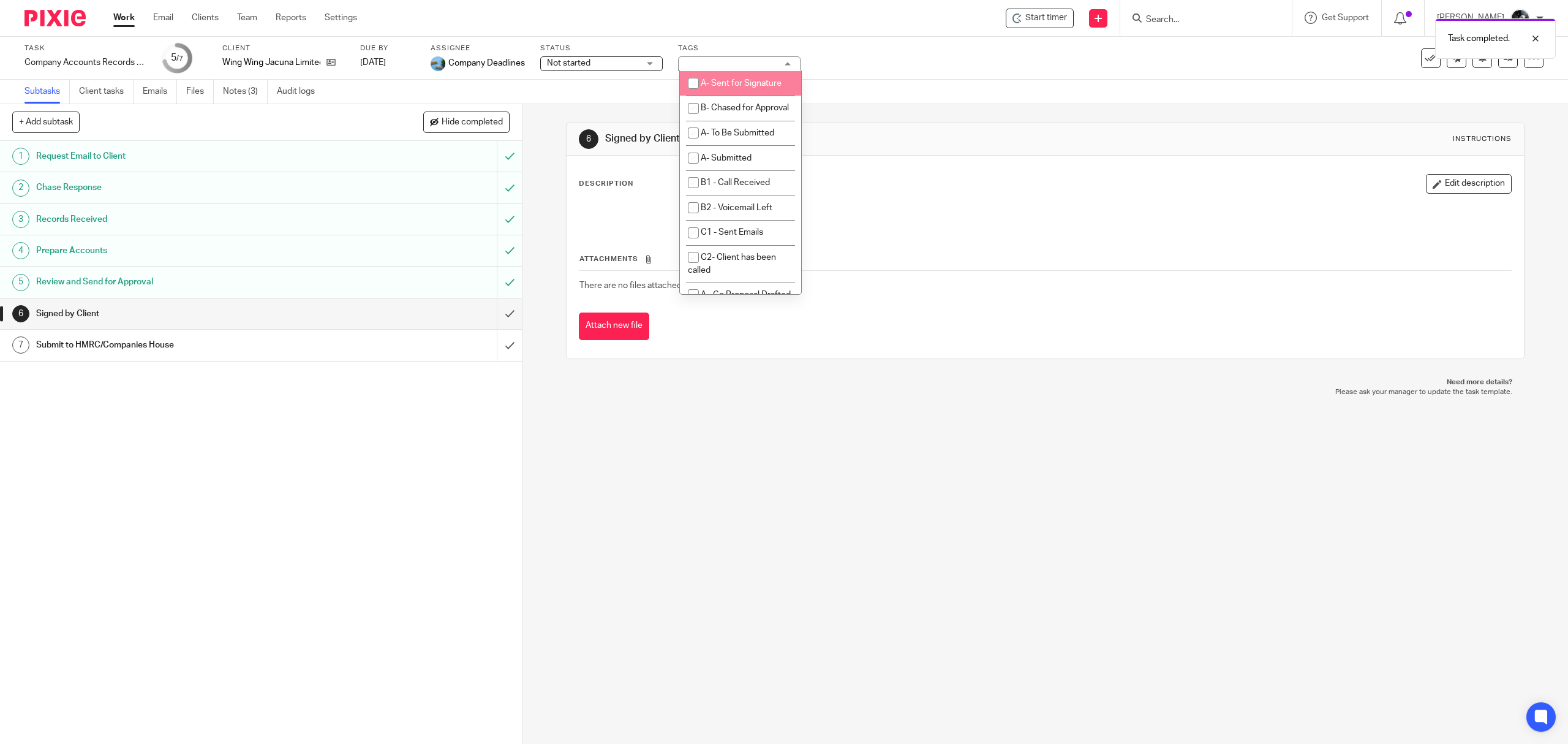
scroll to position [653, 0]
drag, startPoint x: 749, startPoint y: 181, endPoint x: 716, endPoint y: 272, distance: 96.8
click at [750, 108] on span "A9- With Client for Approval (Draft)" at bounding box center [730, 97] width 83 height 21
checkbox input "true"
click at [660, 428] on div "6 Signed by Client Instructions Description Edit description Attachments There …" at bounding box center [1045, 423] width 1046 height 639
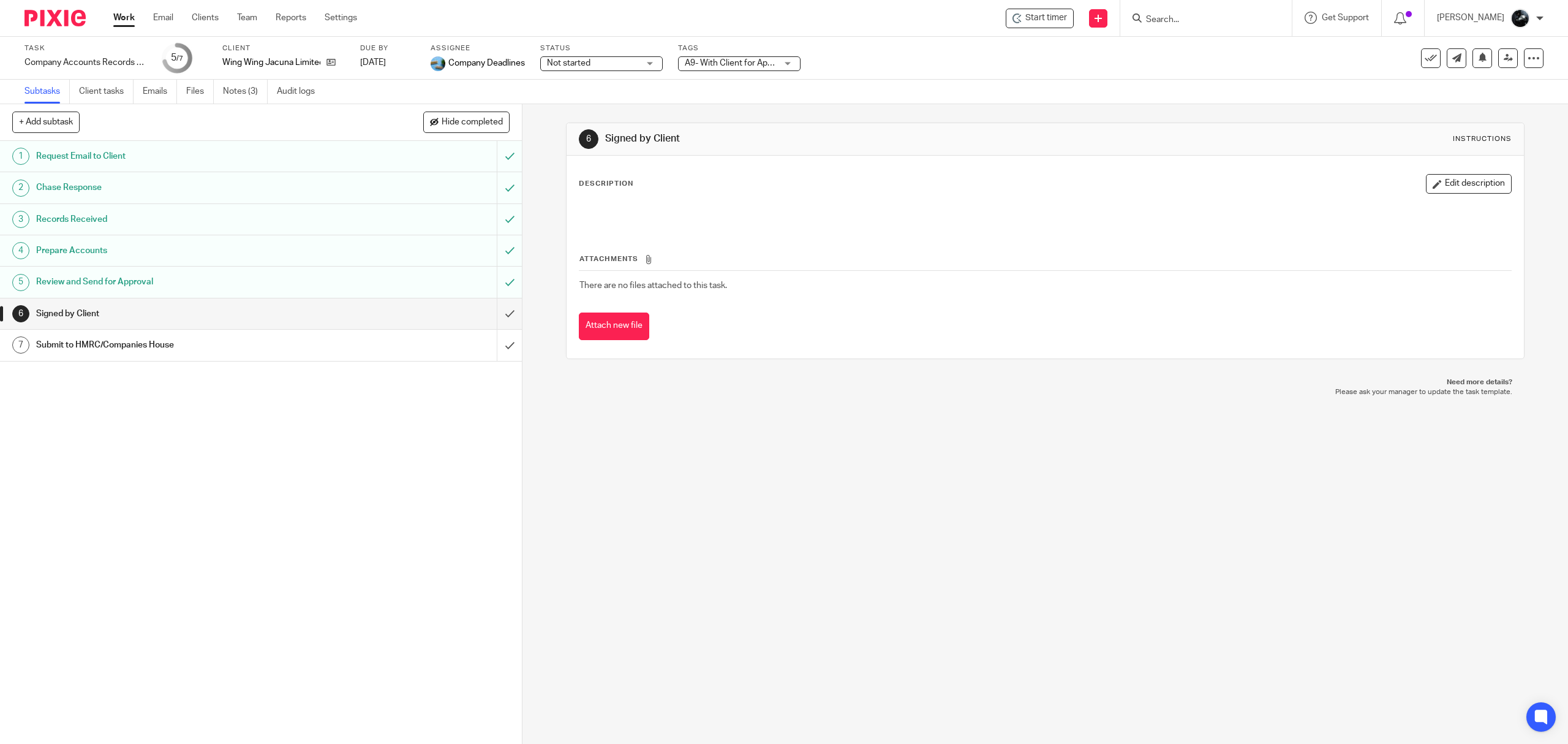
click at [1219, 15] on input "Search" at bounding box center [1199, 21] width 110 height 11
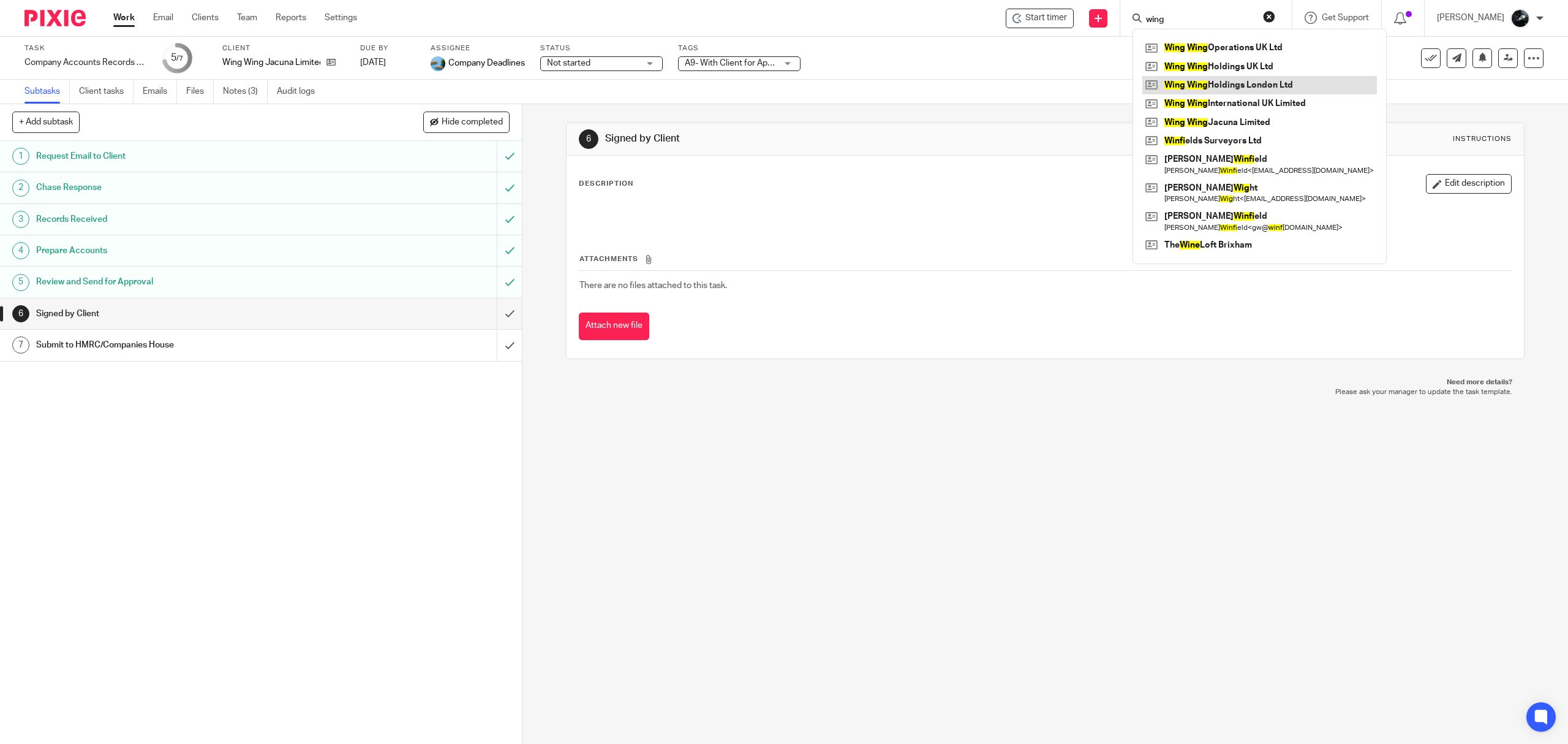
type input "wing"
click at [1267, 82] on link at bounding box center [1259, 85] width 235 height 19
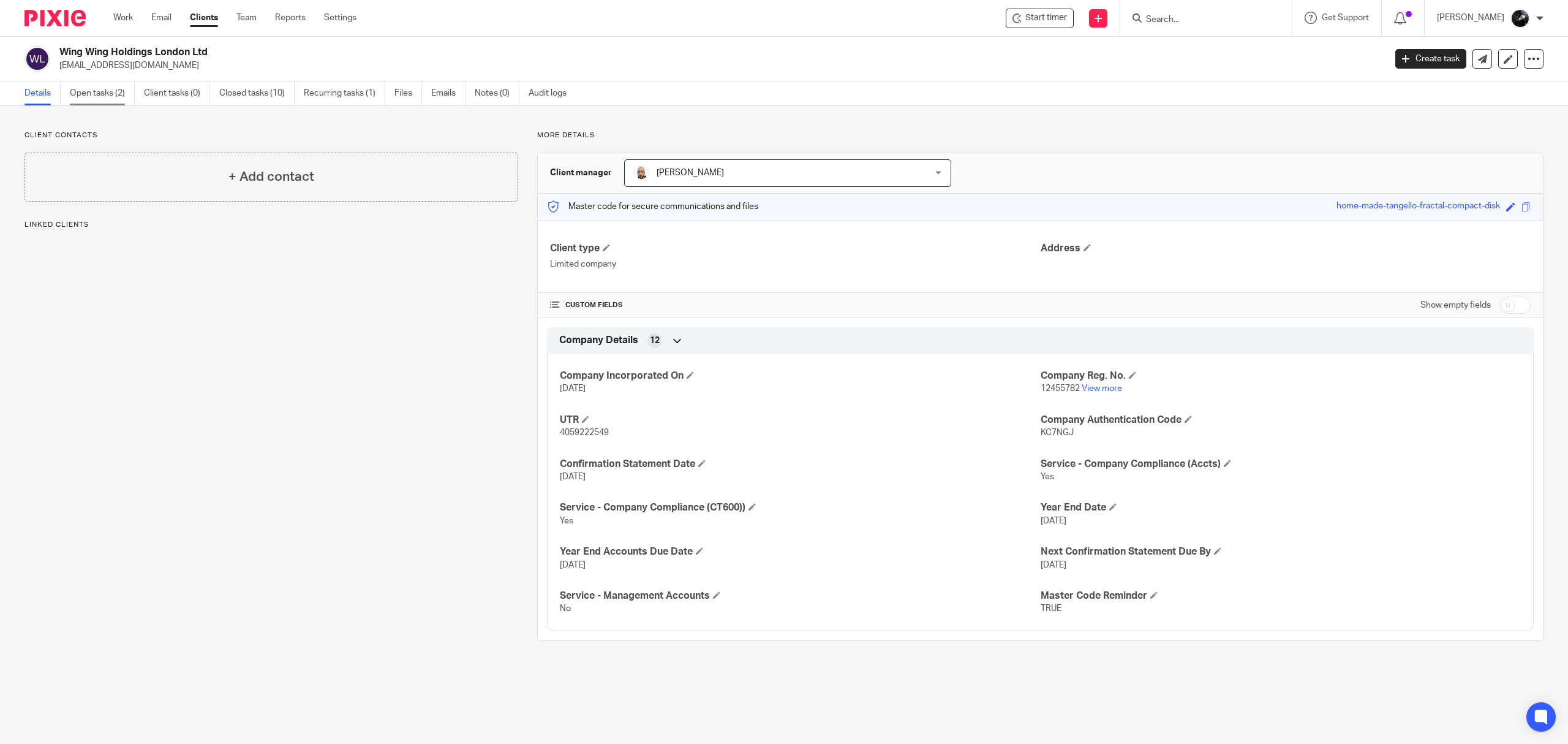
click at [116, 95] on link "Open tasks (2)" at bounding box center [102, 93] width 65 height 24
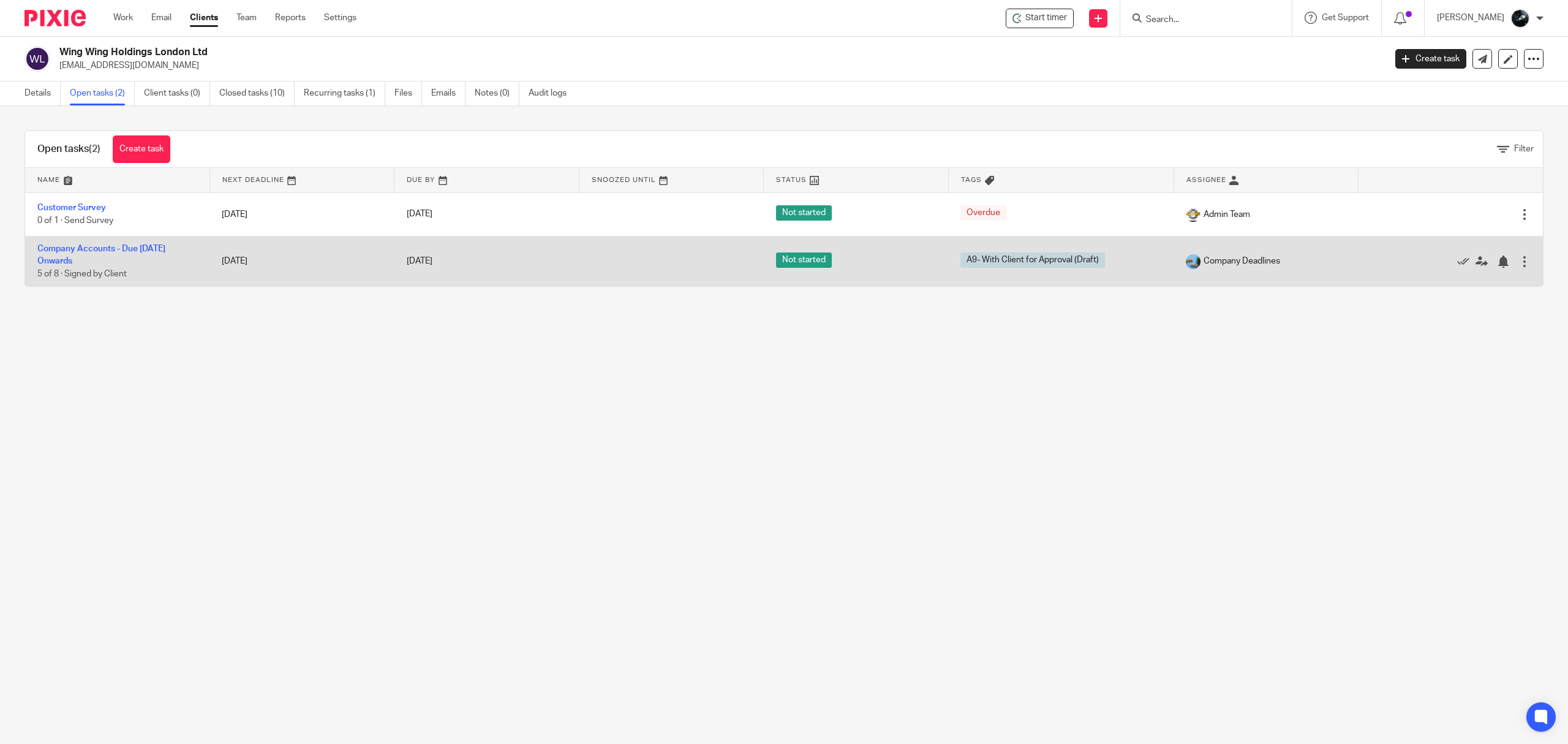
click at [106, 253] on td "Company Accounts - Due 1st May 2023 Onwards 5 of 8 · Signed by Client" at bounding box center [117, 261] width 184 height 50
click at [115, 245] on link "Company Accounts - Due [DATE] Onwards" at bounding box center [101, 255] width 128 height 21
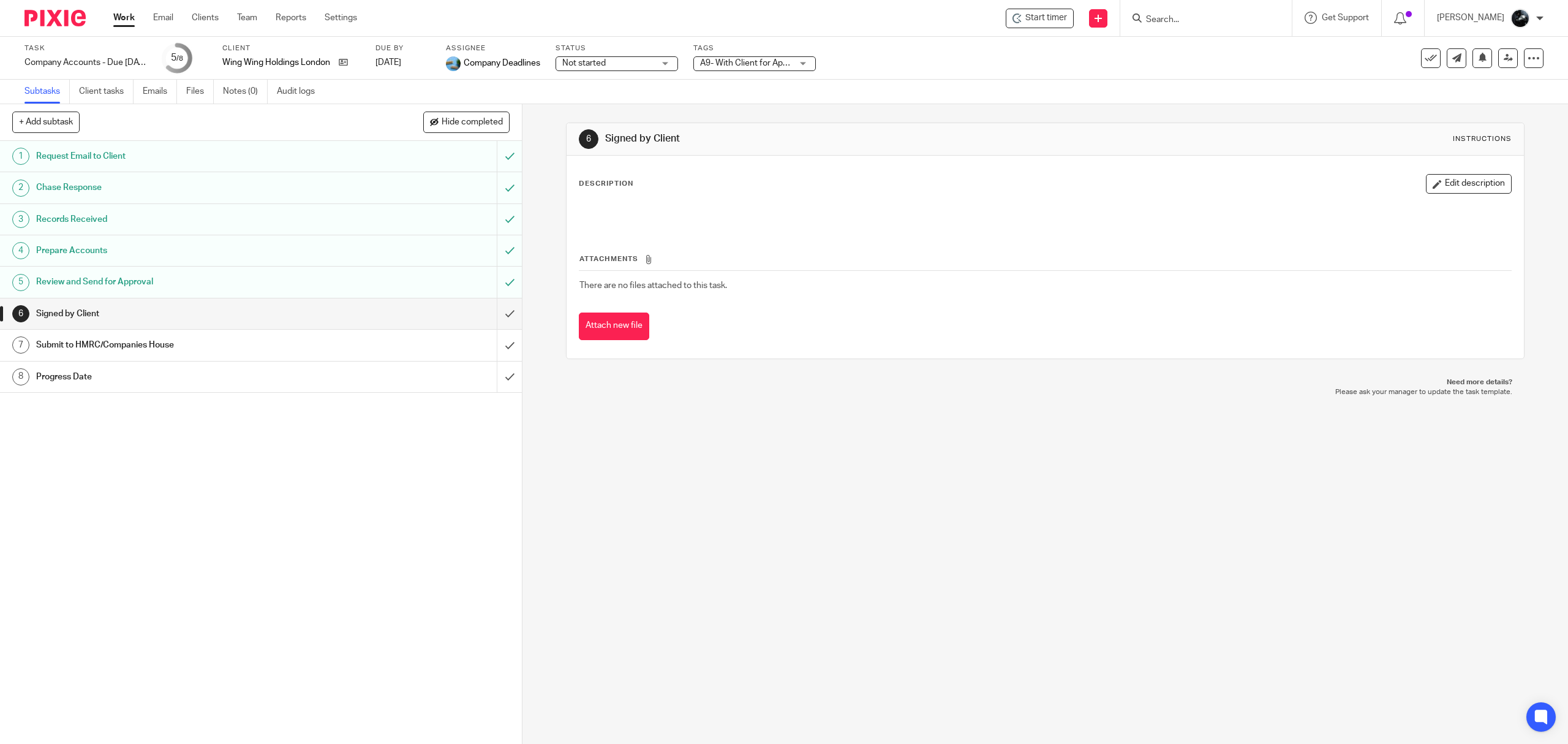
click at [1201, 22] on input "Search" at bounding box center [1199, 21] width 110 height 11
type input "wing win"
click at [1216, 62] on link at bounding box center [1226, 67] width 169 height 19
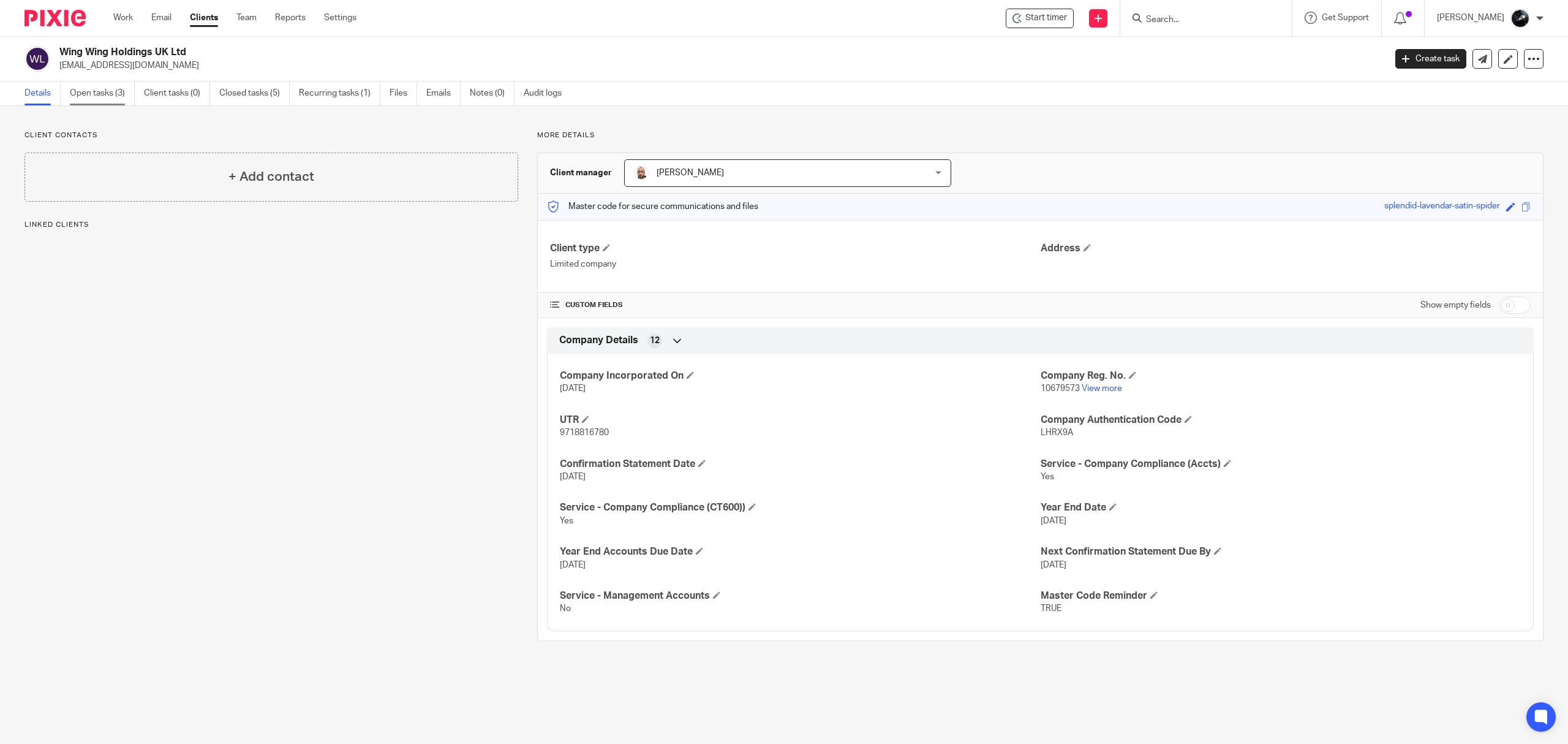
click at [92, 98] on link "Open tasks (3)" at bounding box center [102, 93] width 65 height 24
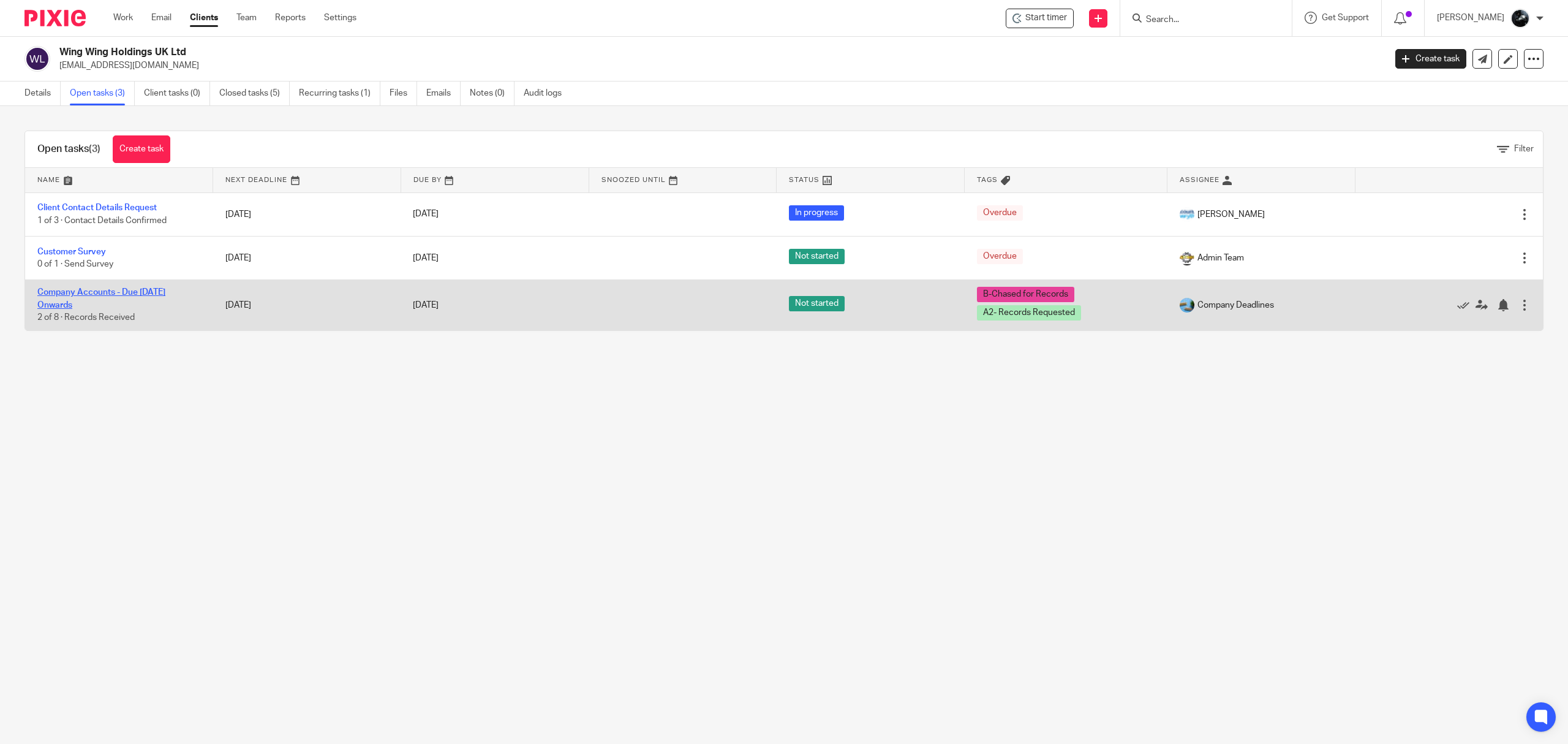
click at [98, 295] on link "Company Accounts - Due [DATE] Onwards" at bounding box center [101, 298] width 128 height 21
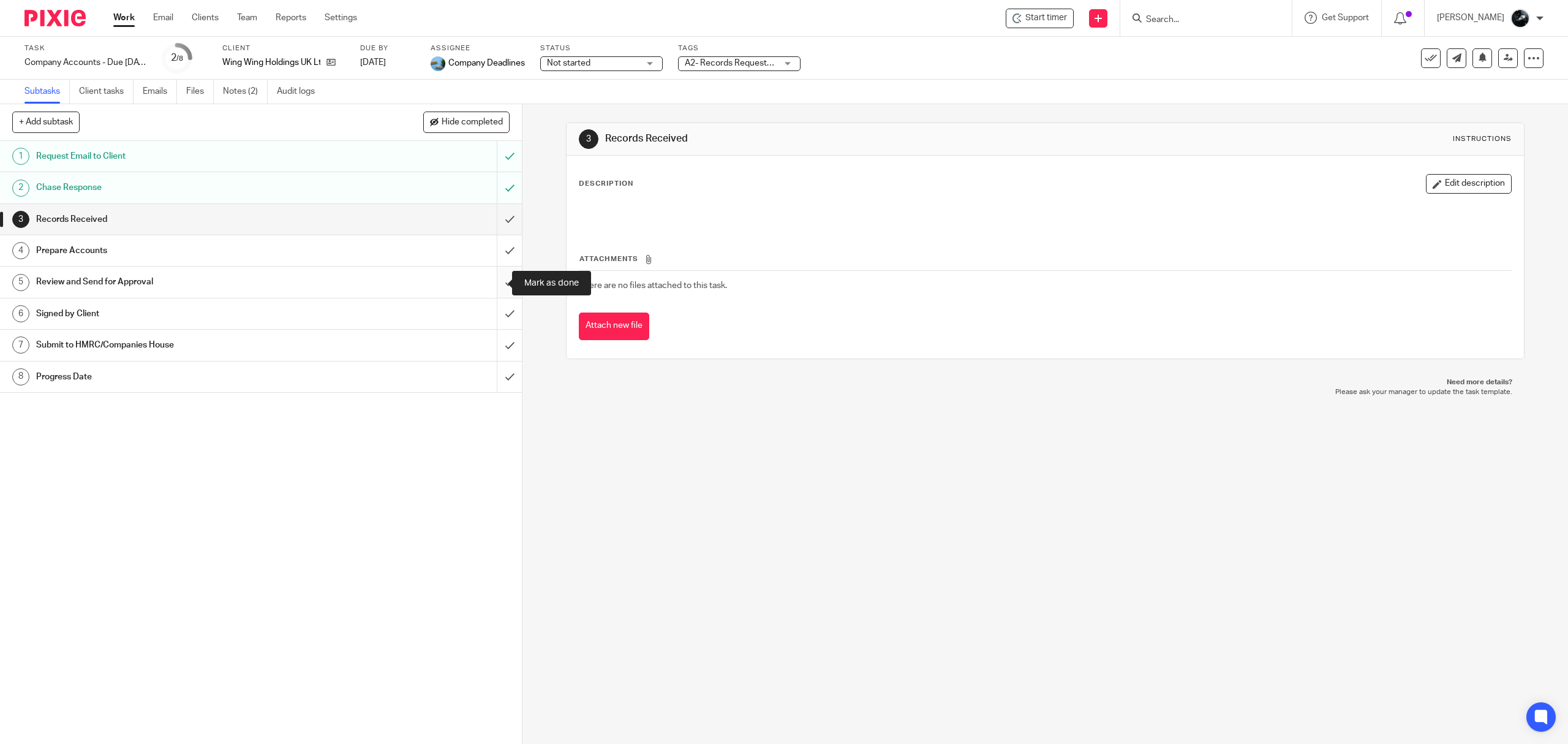
click at [495, 280] on input "submit" at bounding box center [261, 281] width 522 height 31
click at [494, 253] on input "submit" at bounding box center [261, 250] width 522 height 31
click at [492, 211] on input "submit" at bounding box center [261, 219] width 522 height 31
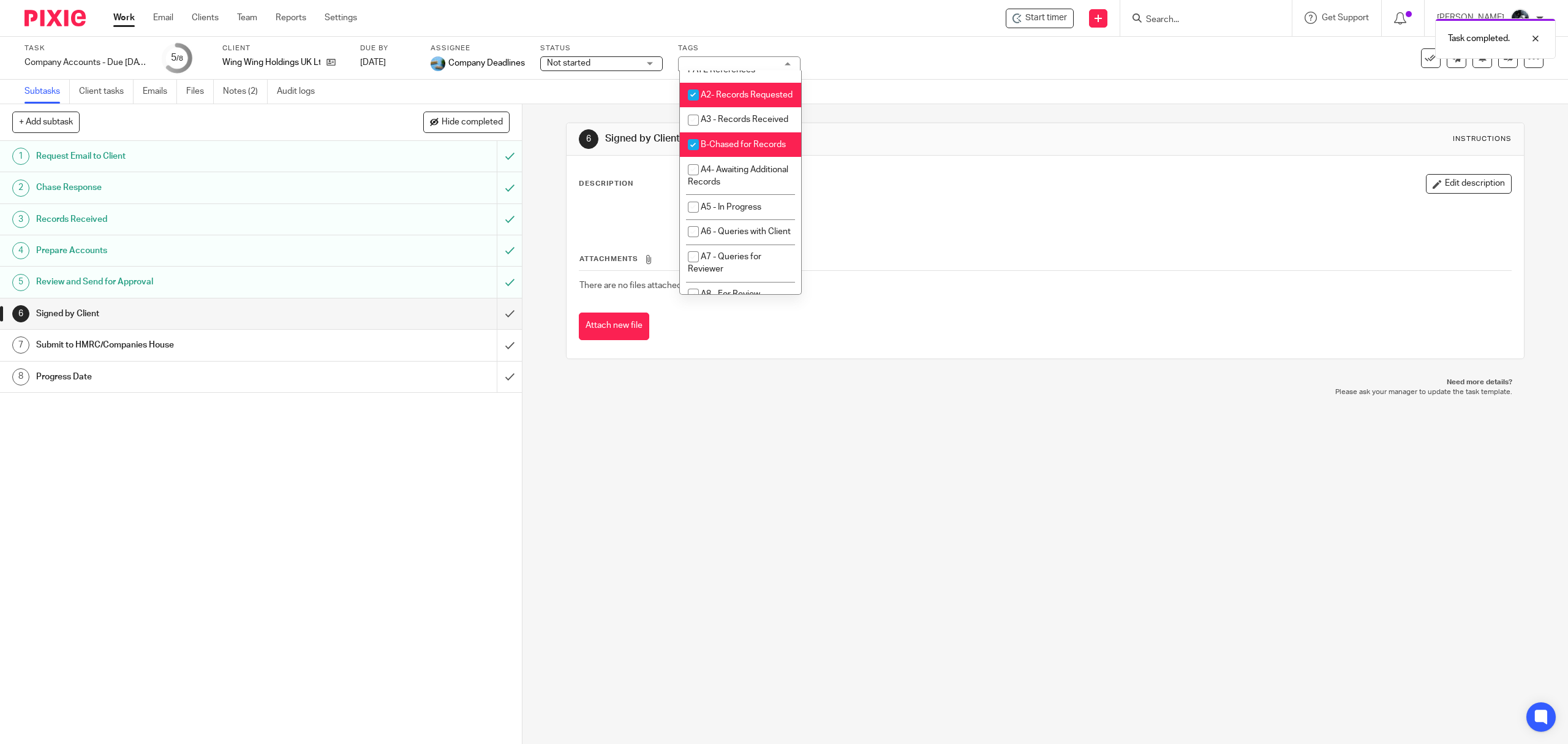
scroll to position [408, 0]
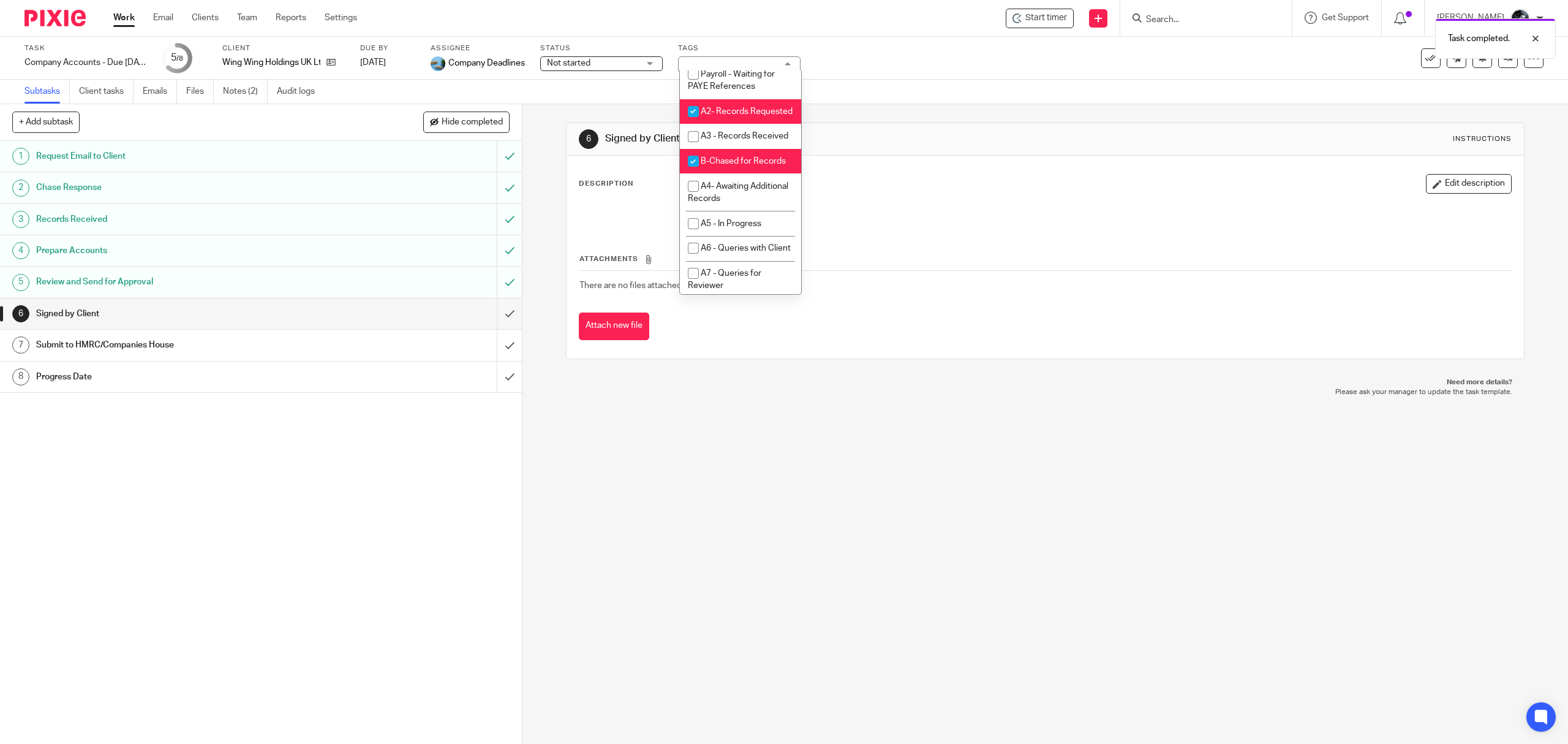
click at [734, 125] on li "A2- Records Requested" at bounding box center [740, 111] width 121 height 25
checkbox input "false"
click at [743, 174] on li "B-Chased for Records" at bounding box center [740, 161] width 121 height 25
checkbox input "false"
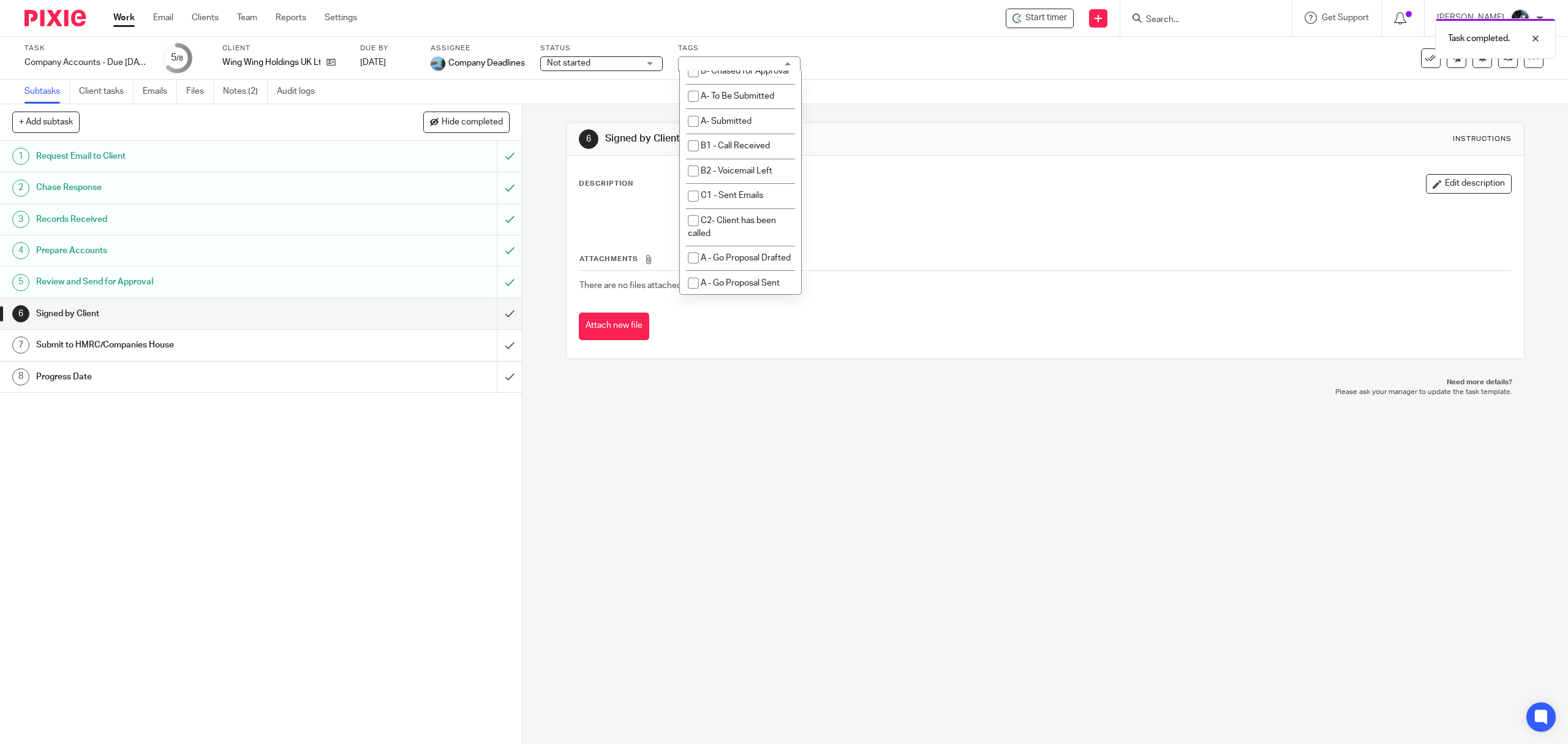
scroll to position [735, 0]
click at [748, 26] on span "A9- With Client for Approval (Draft)" at bounding box center [730, 15] width 83 height 21
checkbox input "true"
click at [753, 418] on div "6 Signed by Client Instructions Description Edit description Attachments There …" at bounding box center [1045, 423] width 1046 height 639
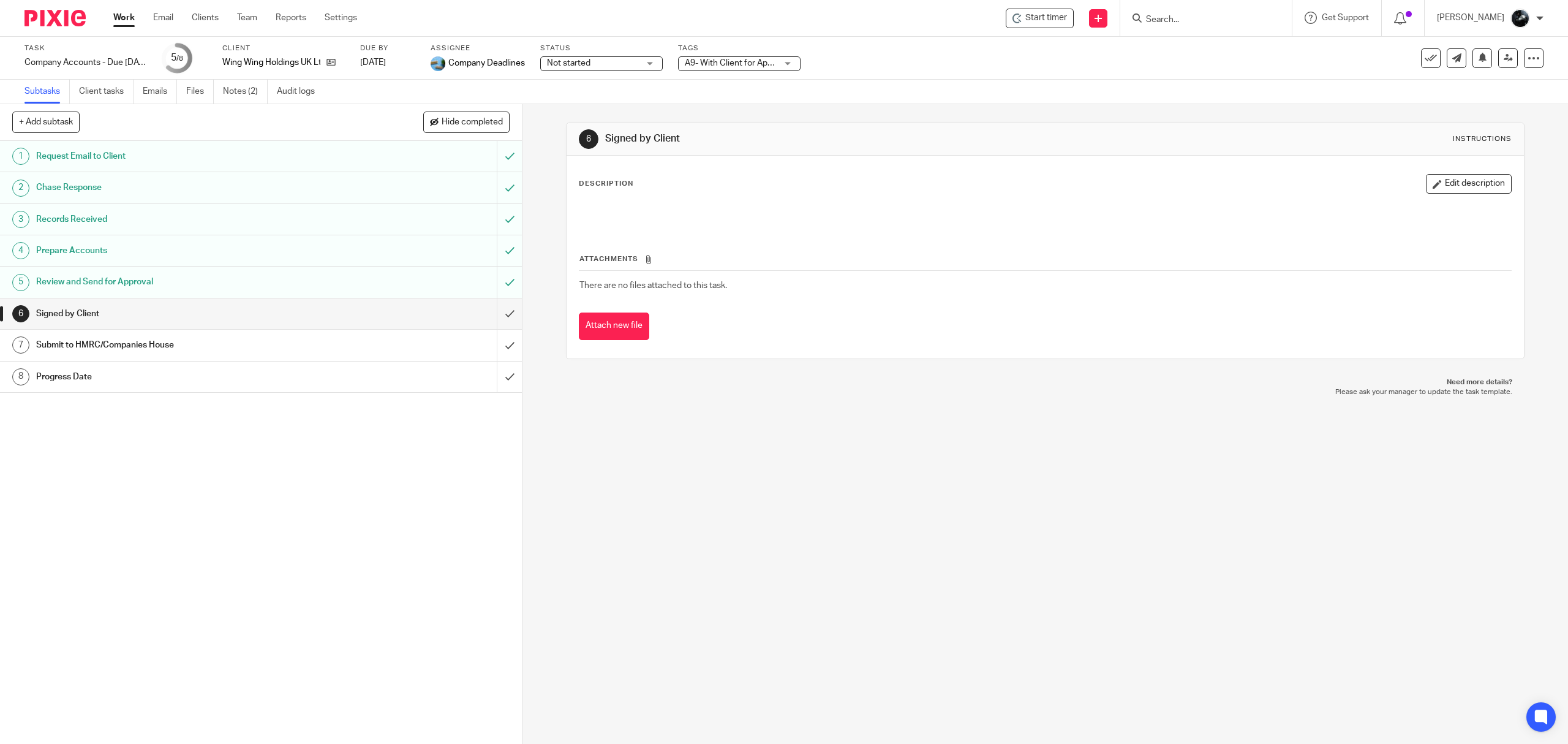
click at [35, 19] on img at bounding box center [55, 18] width 61 height 17
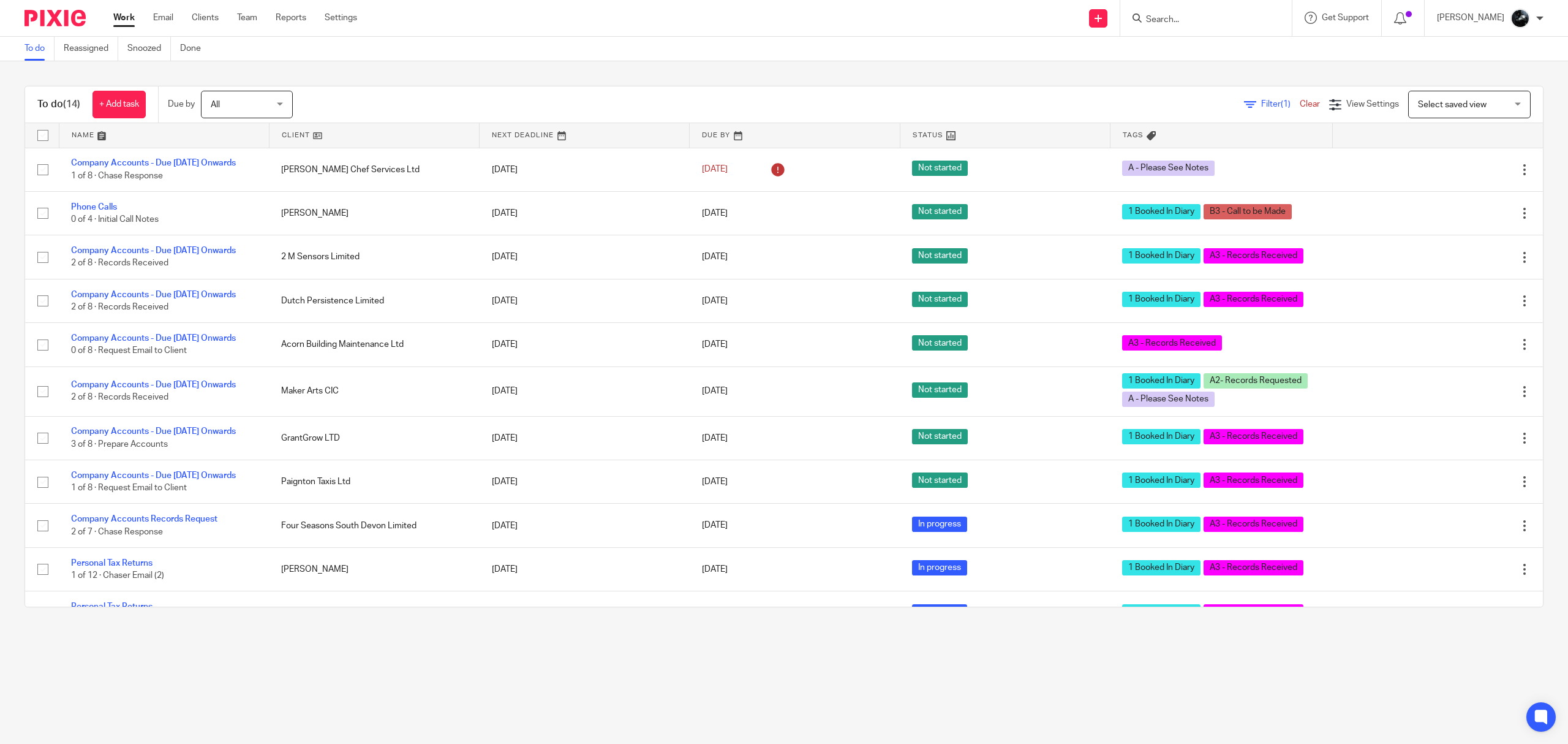
click at [1455, 101] on span "Select saved view" at bounding box center [1452, 105] width 68 height 9
click at [1434, 153] on span "Not booked in" at bounding box center [1419, 156] width 54 height 9
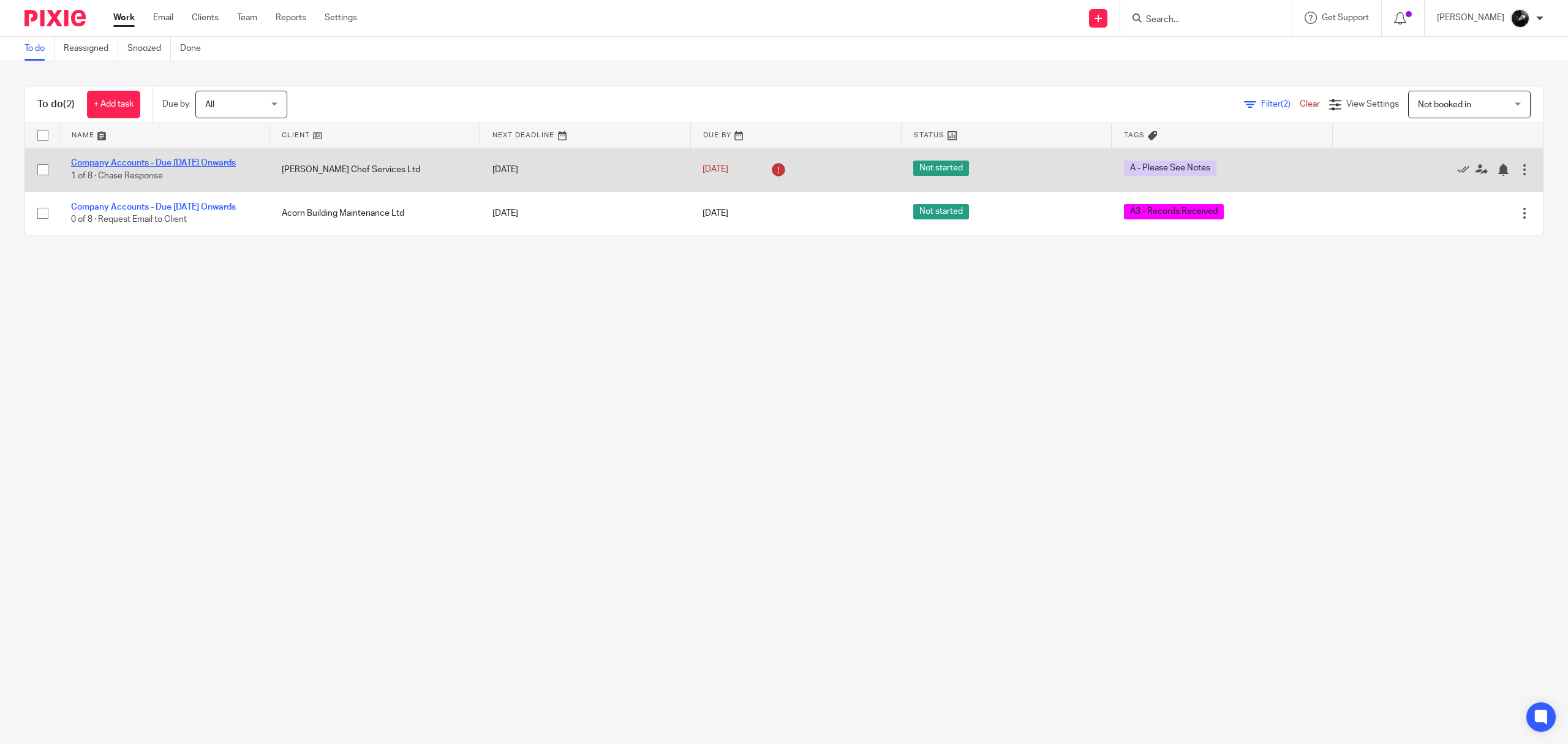
click at [126, 159] on link "Company Accounts - Due [DATE] Onwards" at bounding box center [153, 163] width 165 height 9
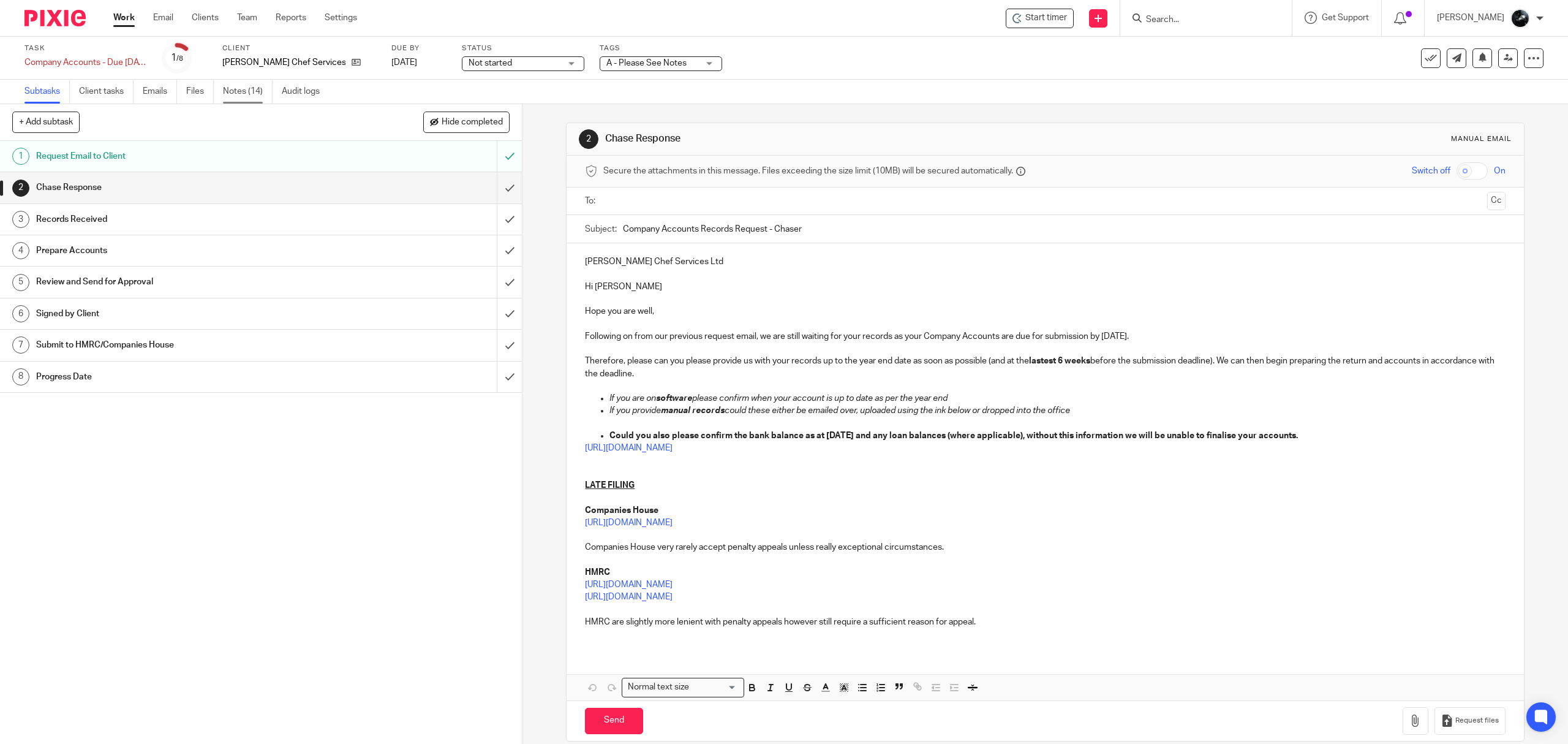
click at [270, 97] on link "Notes (14)" at bounding box center [248, 92] width 50 height 24
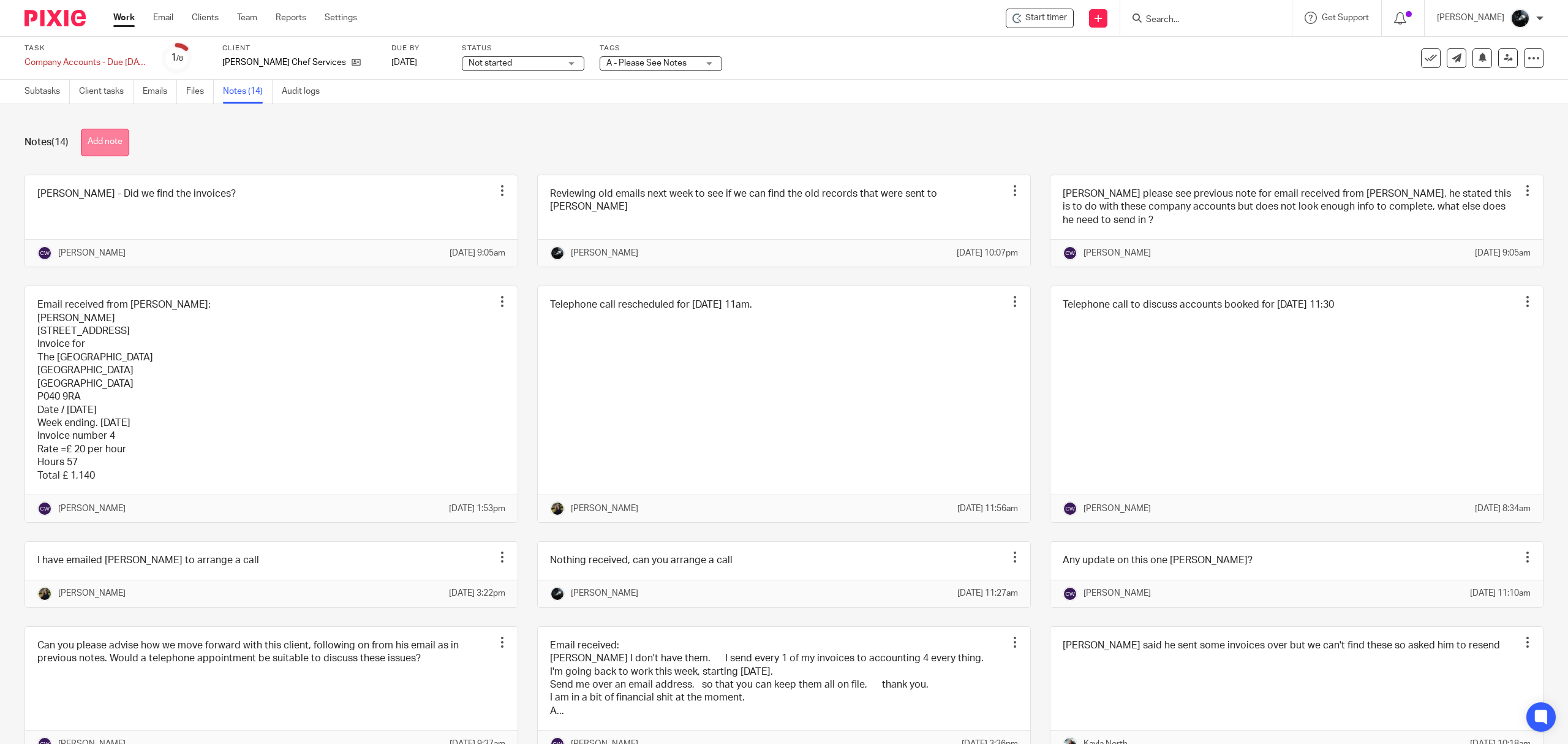
click at [100, 141] on button "Add note" at bounding box center [105, 143] width 49 height 27
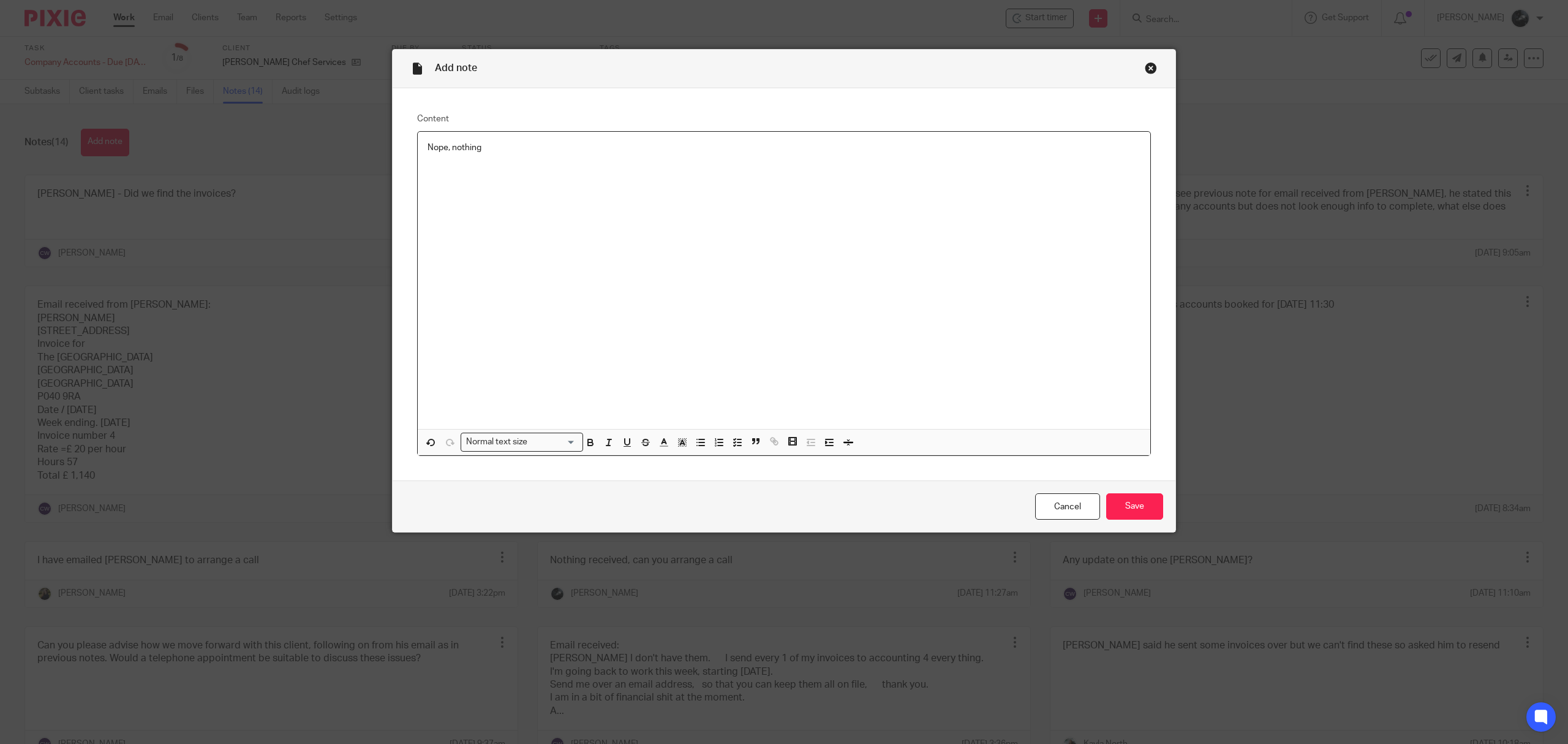
click at [495, 148] on p "Nope, nothing" at bounding box center [784, 148] width 713 height 12
click at [1135, 505] on input "Save" at bounding box center [1135, 506] width 57 height 26
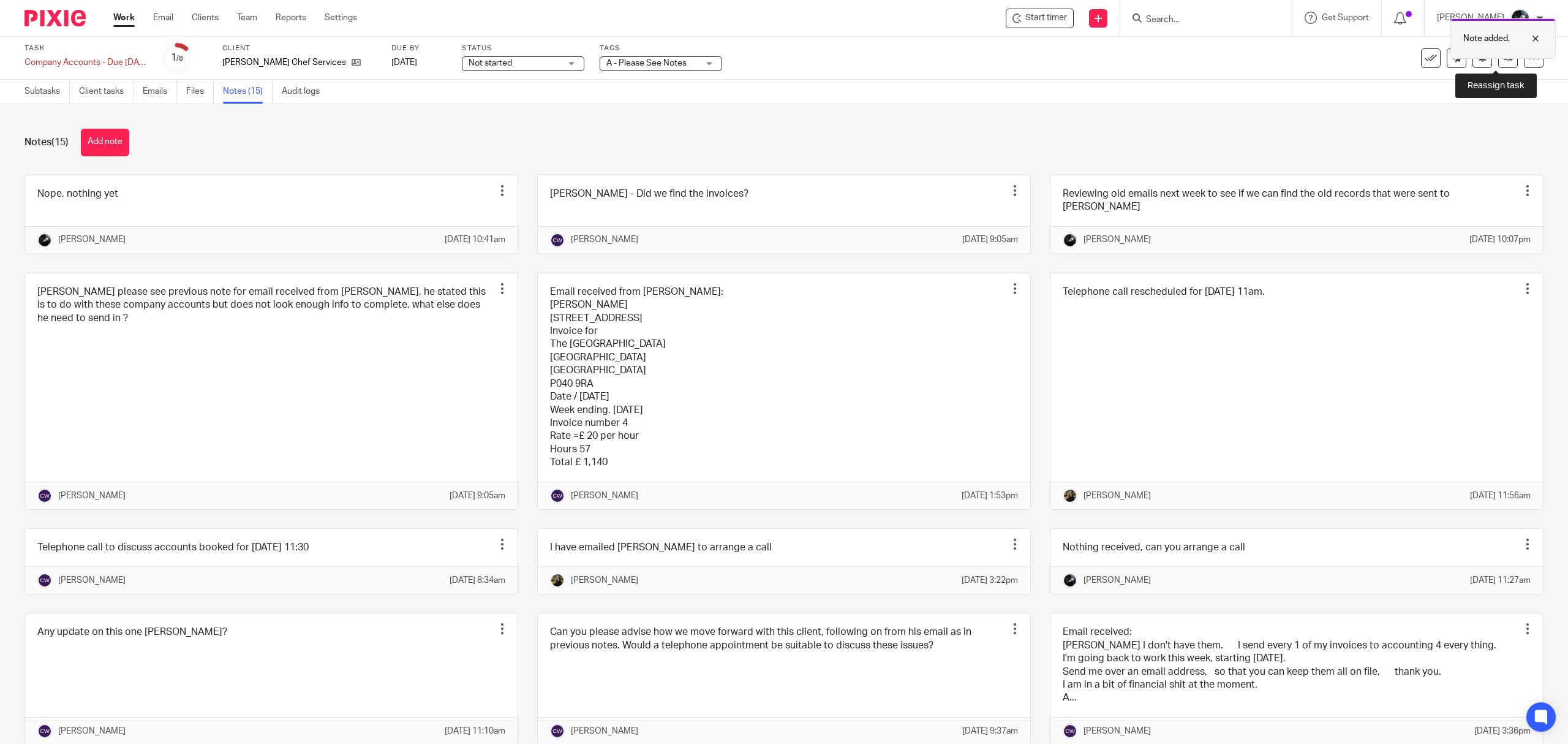
click at [1492, 59] on body "Work Email Clients Team Reports Settings Work Email Clients Team Reports Settin…" at bounding box center [784, 372] width 1568 height 744
click at [1498, 62] on link at bounding box center [1508, 58] width 19 height 19
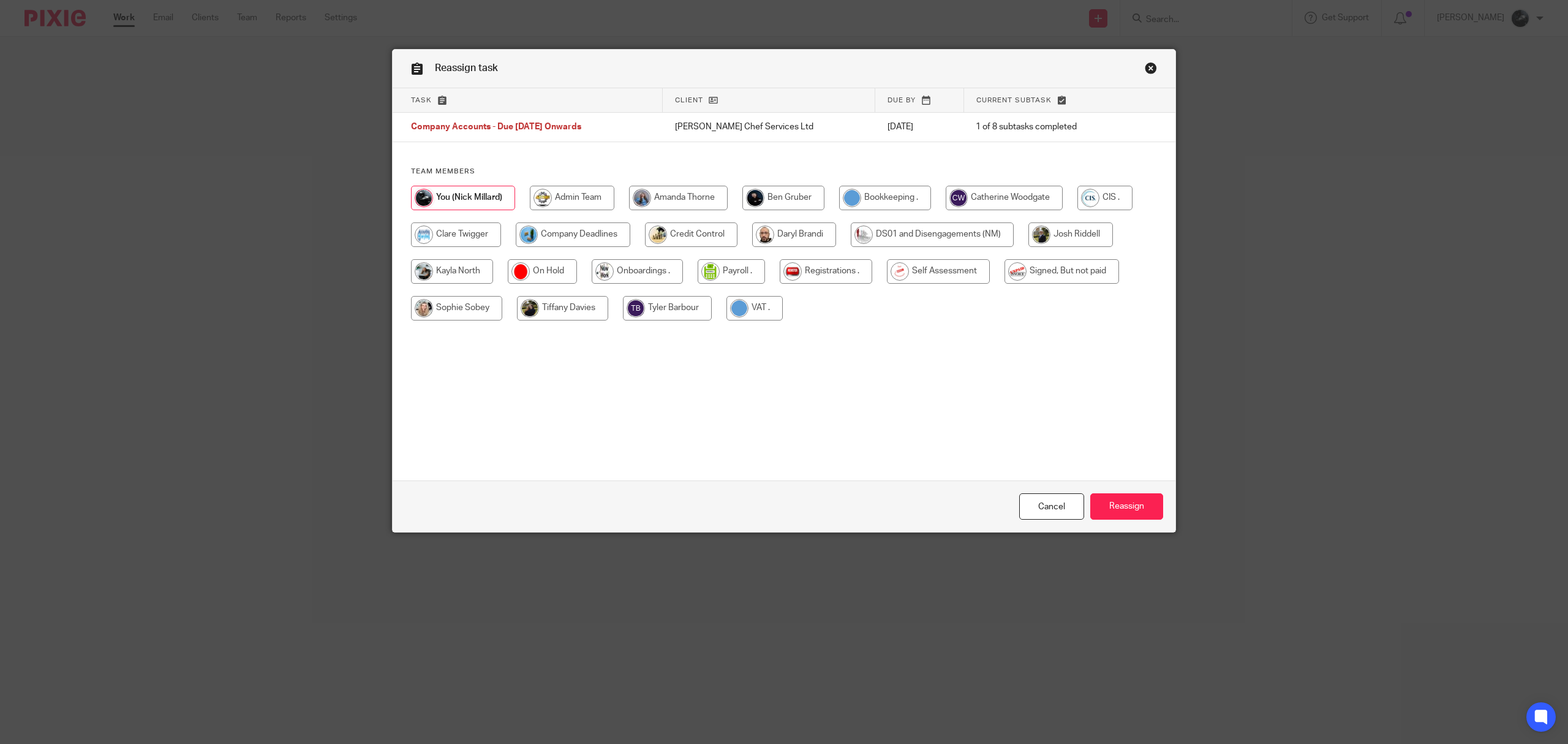
click at [1012, 204] on input "radio" at bounding box center [1004, 197] width 117 height 24
radio input "true"
click at [1112, 506] on input "Reassign" at bounding box center [1127, 506] width 73 height 26
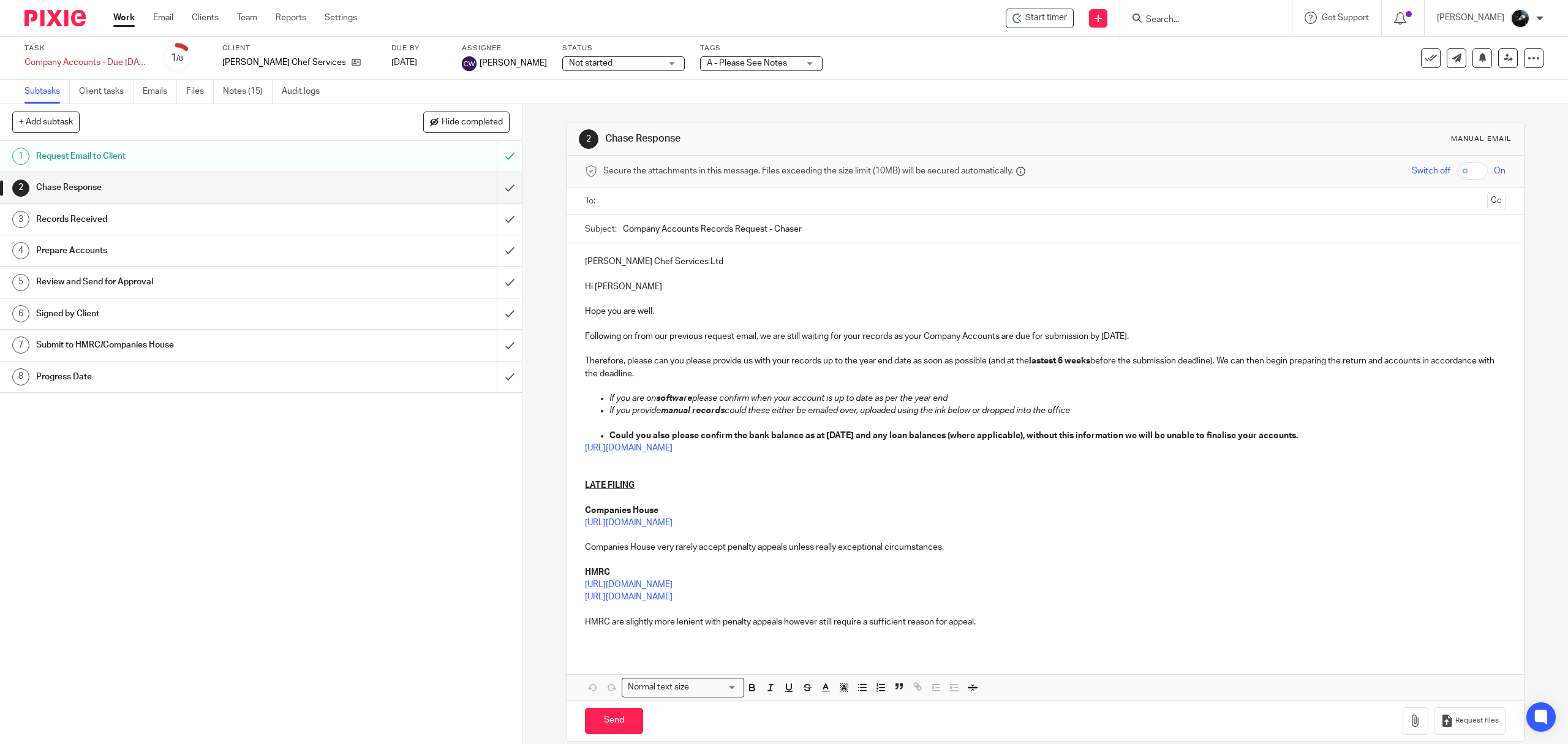
click at [35, 10] on img at bounding box center [55, 18] width 61 height 17
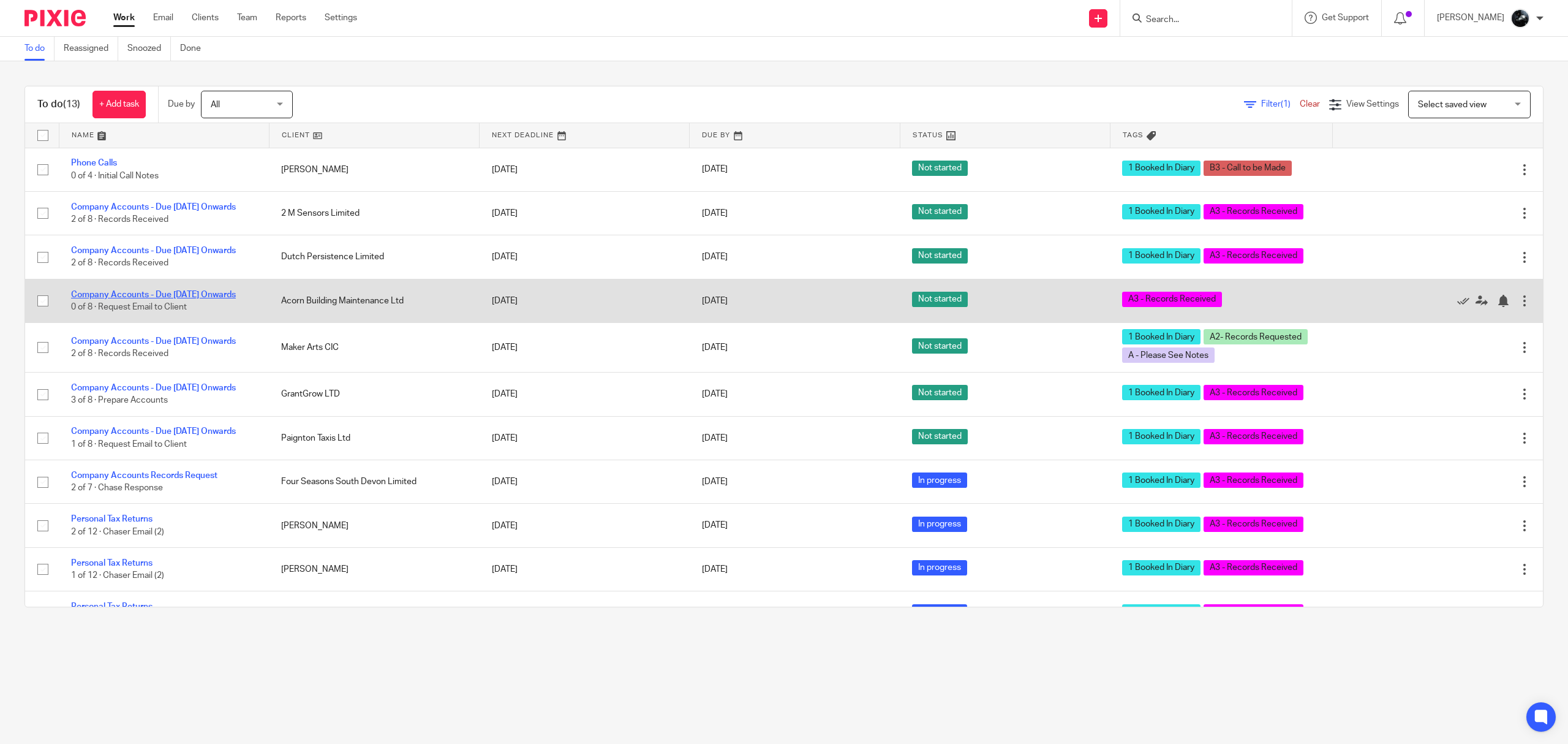
click at [189, 299] on link "Company Accounts - Due [DATE] Onwards" at bounding box center [153, 294] width 165 height 9
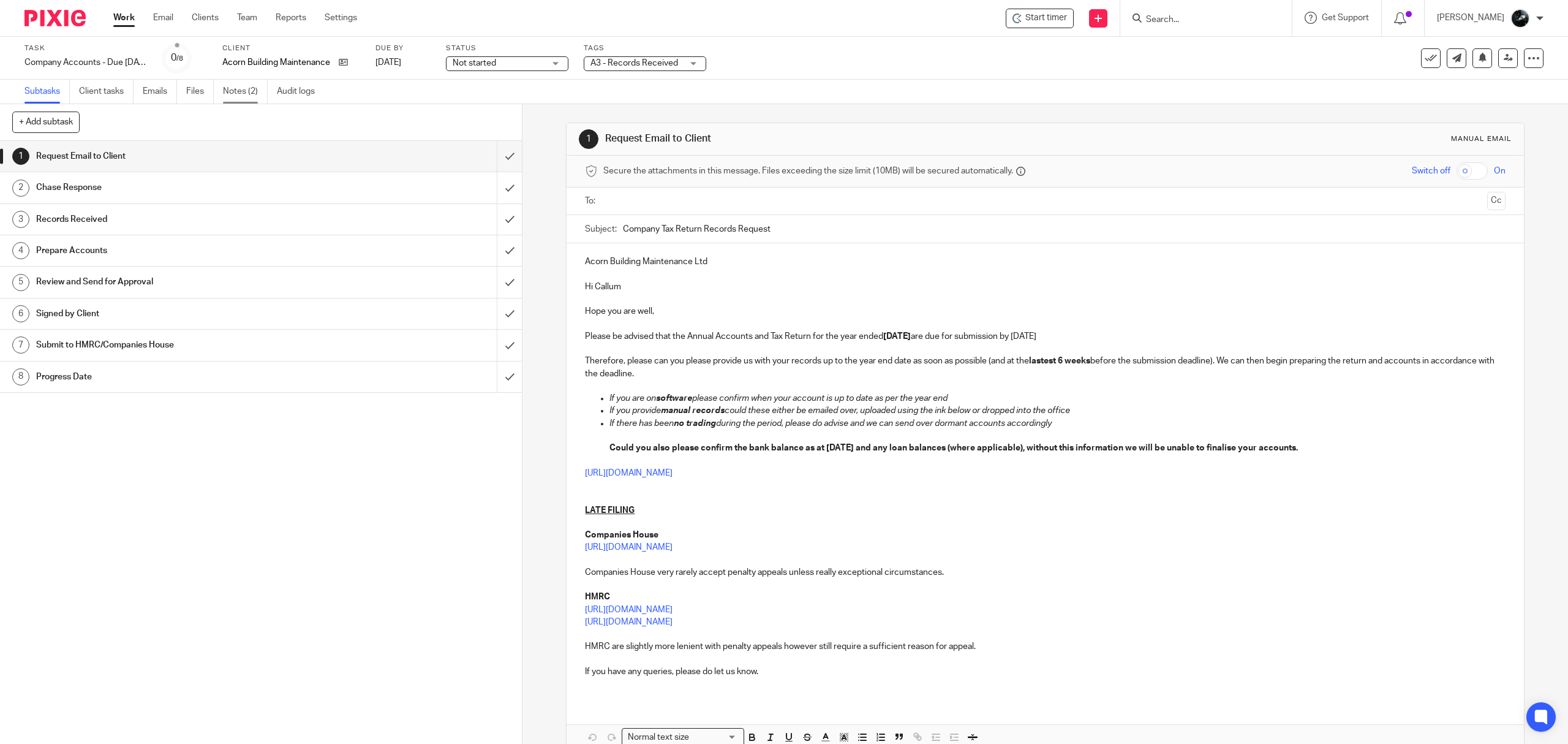
click at [240, 92] on link "Notes (2)" at bounding box center [245, 92] width 45 height 24
